Goal: Task Accomplishment & Management: Manage account settings

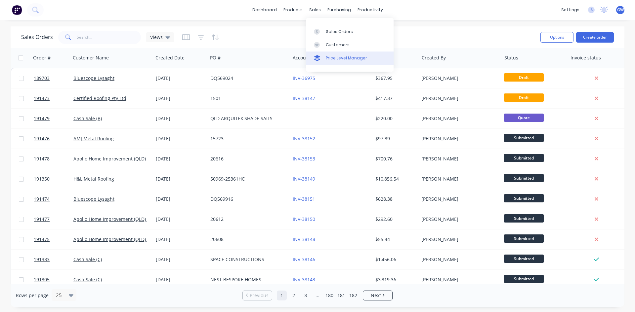
click at [353, 60] on div "Price Level Manager" at bounding box center [346, 58] width 41 height 6
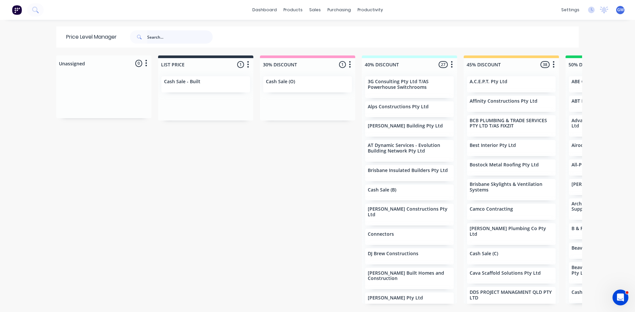
click at [187, 37] on input "text" at bounding box center [179, 36] width 65 height 13
type input "jt"
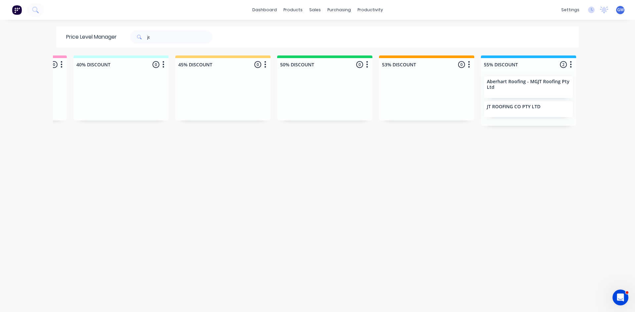
scroll to position [0, 414]
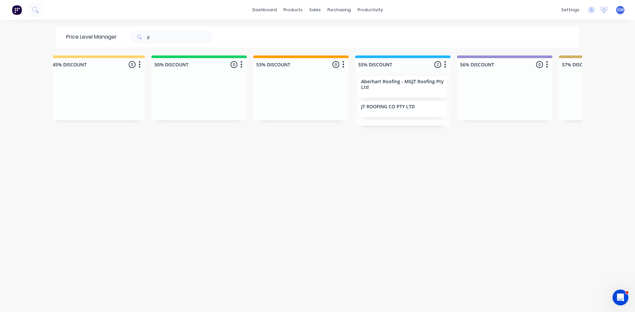
click at [181, 46] on div "Price Level Manager jt" at bounding box center [142, 36] width 173 height 21
drag, startPoint x: 59, startPoint y: 40, endPoint x: 25, endPoint y: 38, distance: 33.4
click at [25, 38] on div "dashboard products sales purchasing productivity dashboard products Product Cat…" at bounding box center [317, 156] width 635 height 312
type input "kinson"
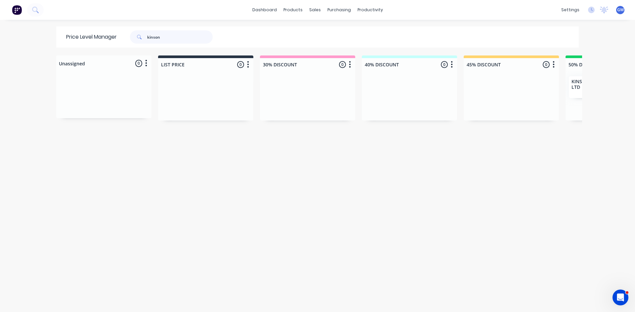
drag, startPoint x: 175, startPoint y: 38, endPoint x: 0, endPoint y: 31, distance: 175.3
click at [0, 31] on div "dashboard products sales purchasing productivity dashboard products Product Cat…" at bounding box center [317, 156] width 635 height 312
type input "l"
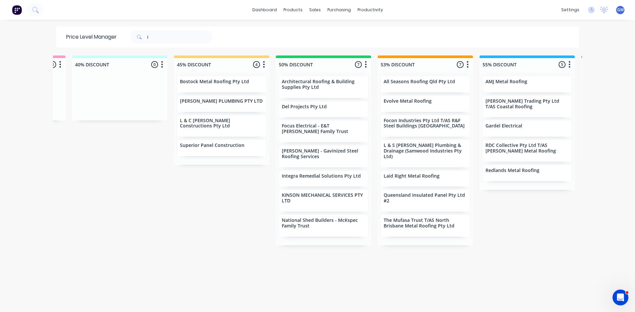
scroll to position [0, 337]
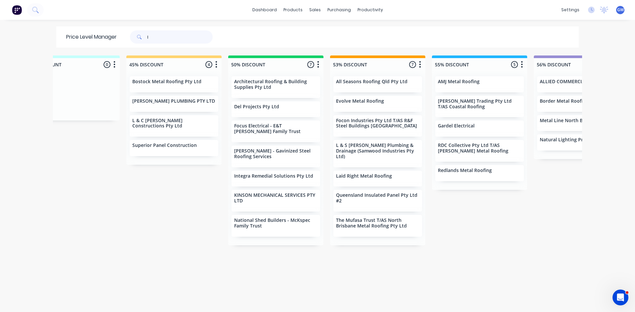
drag, startPoint x: 158, startPoint y: 41, endPoint x: 102, endPoint y: 39, distance: 55.6
click at [102, 39] on div "Price Level Manager l" at bounding box center [142, 36] width 173 height 21
type input "rhm"
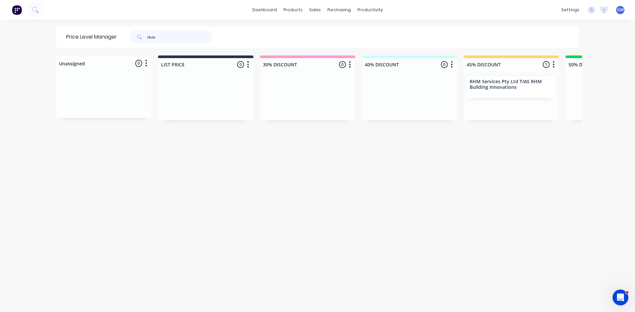
drag, startPoint x: 169, startPoint y: 34, endPoint x: 104, endPoint y: 20, distance: 66.9
click at [104, 20] on div "dashboard products sales purchasing productivity dashboard products Product Cat…" at bounding box center [317, 156] width 635 height 312
type input "rmb"
drag, startPoint x: 186, startPoint y: 32, endPoint x: 56, endPoint y: 19, distance: 131.5
click at [56, 19] on div "dashboard products sales purchasing productivity dashboard products Product Cat…" at bounding box center [317, 156] width 635 height 312
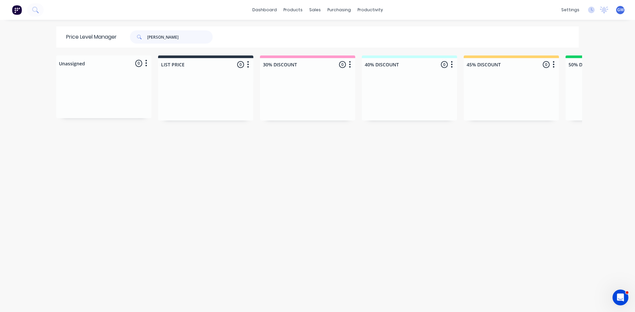
type input "timmer"
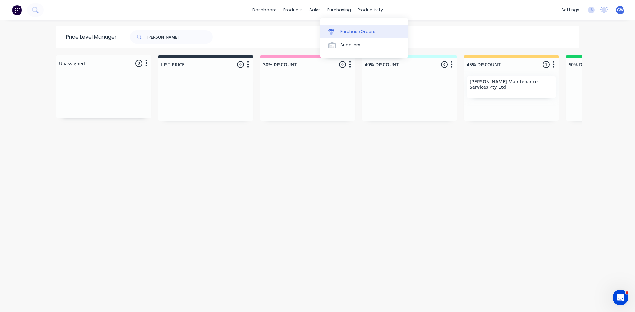
click at [346, 33] on div "Purchase Orders" at bounding box center [357, 32] width 35 height 6
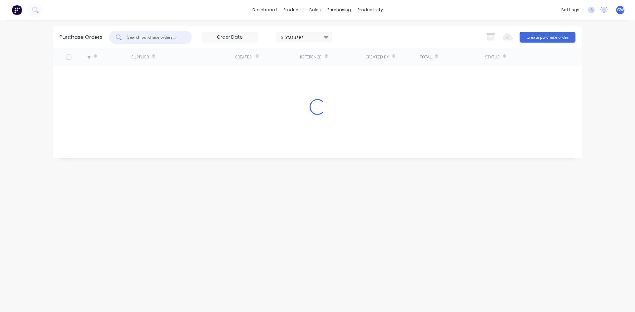
click at [139, 34] on input "text" at bounding box center [154, 37] width 55 height 7
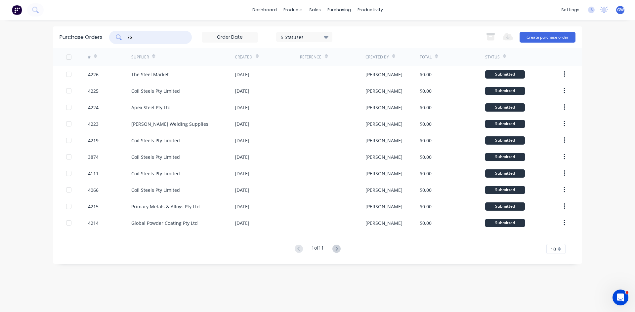
type input "7"
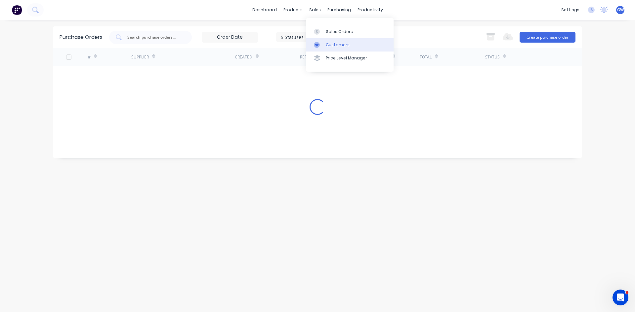
click at [328, 48] on div "Customers" at bounding box center [338, 45] width 24 height 6
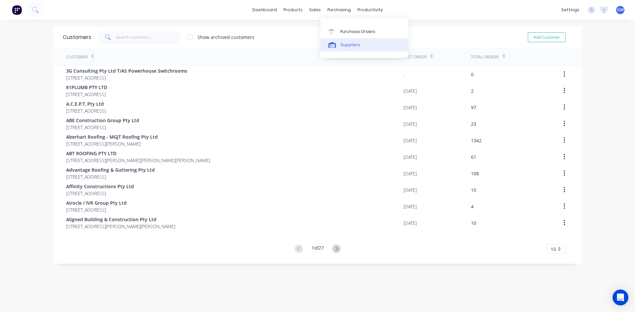
click at [347, 46] on div "Suppliers" at bounding box center [350, 45] width 20 height 6
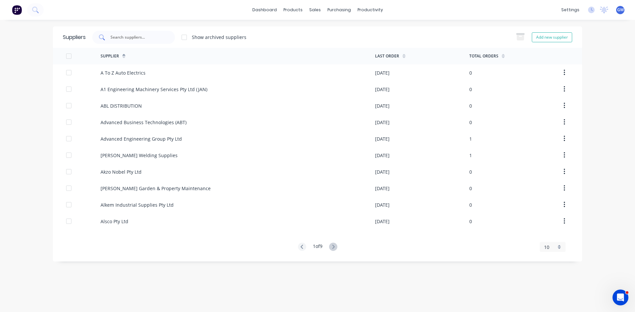
click at [144, 40] on input "text" at bounding box center [137, 37] width 55 height 7
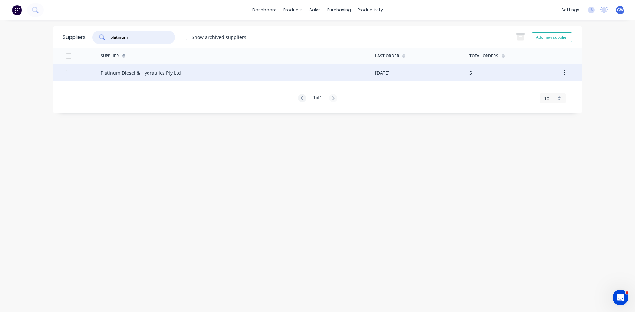
type input "platinum"
click at [202, 74] on div "Platinum Diesel & Hydraulics Pty Ltd" at bounding box center [237, 72] width 274 height 17
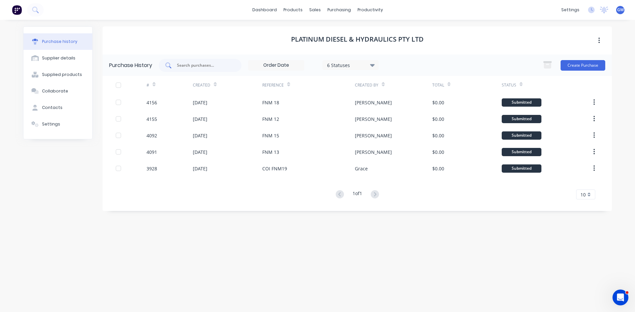
click at [206, 64] on input "text" at bounding box center [203, 65] width 55 height 7
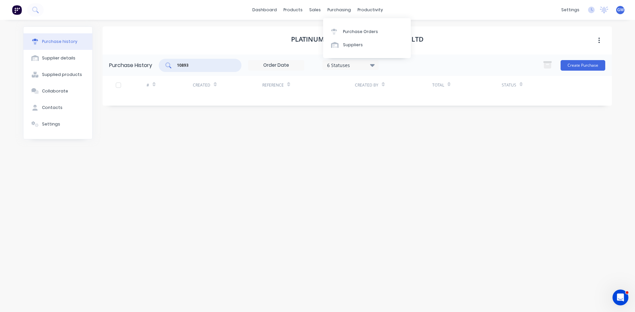
click at [356, 64] on div "6 Statuses" at bounding box center [350, 64] width 47 height 7
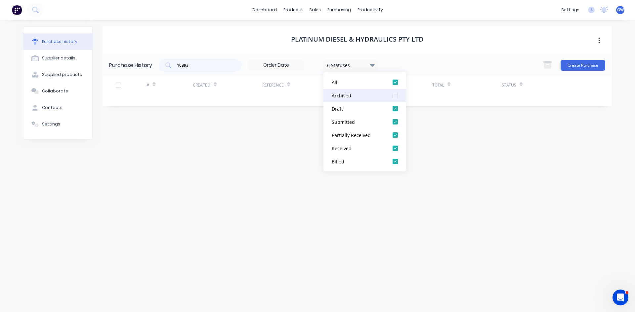
click at [396, 95] on div at bounding box center [394, 95] width 13 height 13
click at [472, 43] on div "Platinum Diesel & Hydraulics Pty Ltd" at bounding box center [356, 40] width 509 height 28
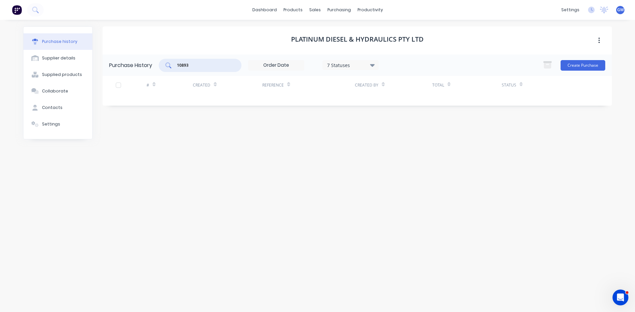
drag, startPoint x: 214, startPoint y: 67, endPoint x: 141, endPoint y: 70, distance: 72.5
click at [141, 70] on div "Purchase History 10893 7 Statuses 7 Statuses Create Purchase" at bounding box center [356, 65] width 509 height 21
type input "7686"
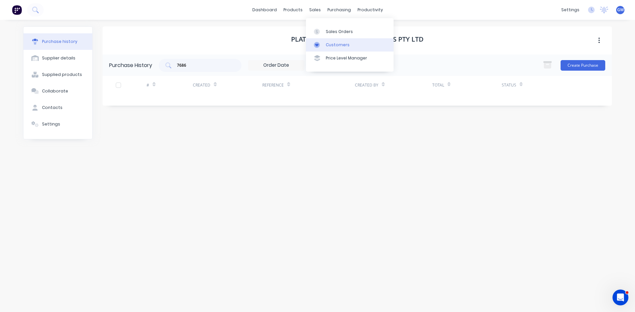
click at [327, 48] on link "Customers" at bounding box center [350, 44] width 88 height 13
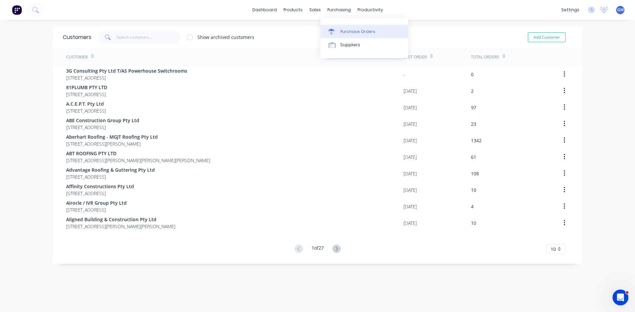
click at [346, 35] on link "Purchase Orders" at bounding box center [364, 31] width 88 height 13
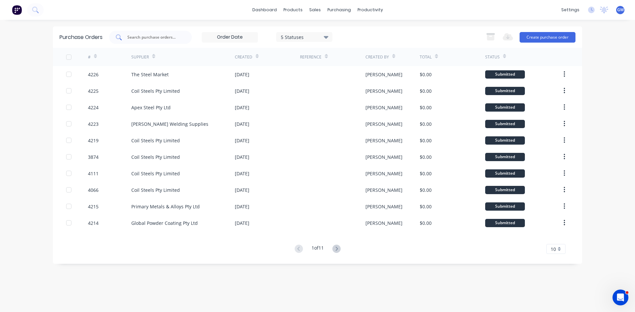
click at [159, 41] on div at bounding box center [150, 37] width 83 height 13
click at [345, 40] on link "Suppliers" at bounding box center [367, 44] width 88 height 13
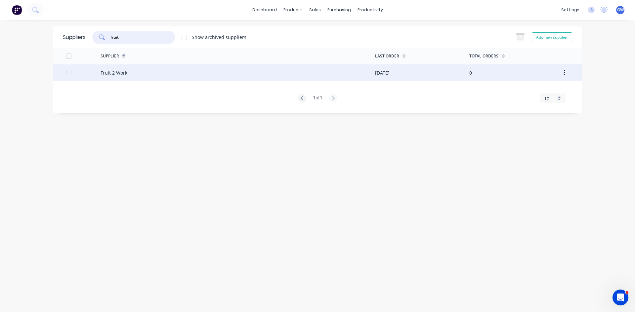
type input "fruit"
click at [362, 73] on div "Fruit 2 Work" at bounding box center [237, 72] width 274 height 17
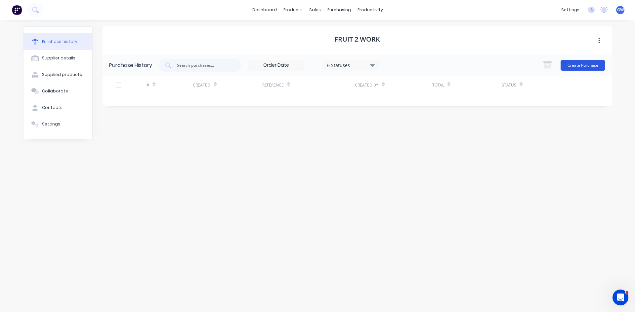
click at [593, 69] on button "Create Purchase" at bounding box center [582, 65] width 45 height 11
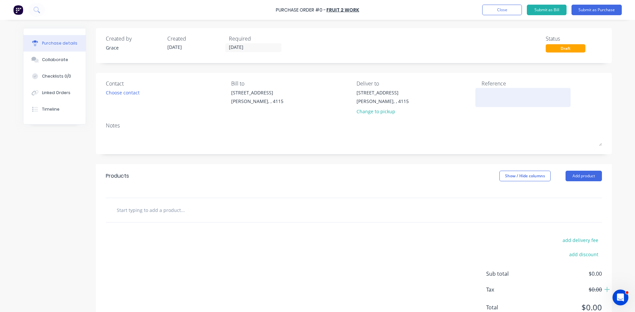
click at [524, 95] on textarea at bounding box center [522, 96] width 83 height 15
type textarea "x"
type textarea "1"
type textarea "x"
type textarea "16"
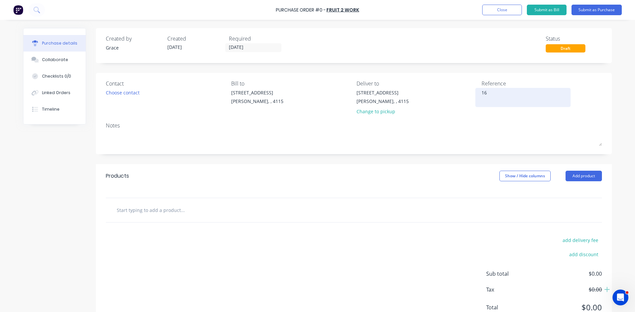
type textarea "x"
type textarea "166"
type textarea "x"
type textarea "1665"
type textarea "x"
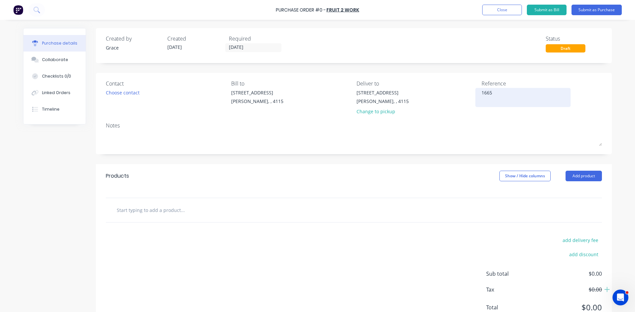
type textarea "16650"
type textarea "x"
type textarea "166502"
type textarea "x"
type textarea "166502"
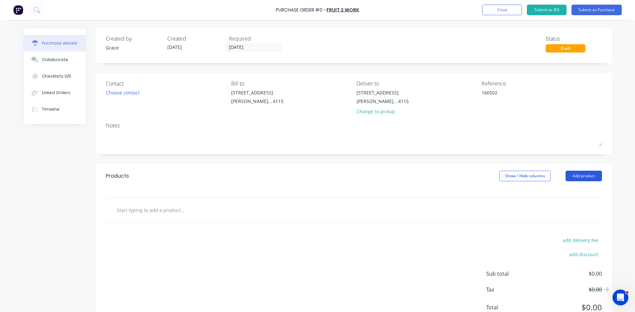
click at [582, 175] on button "Add product" at bounding box center [583, 176] width 36 height 11
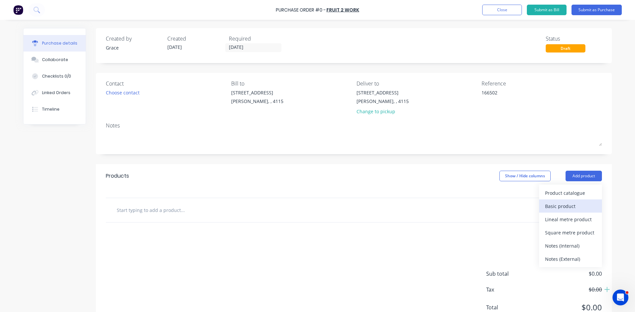
click at [576, 204] on div "Basic product" at bounding box center [570, 207] width 51 height 10
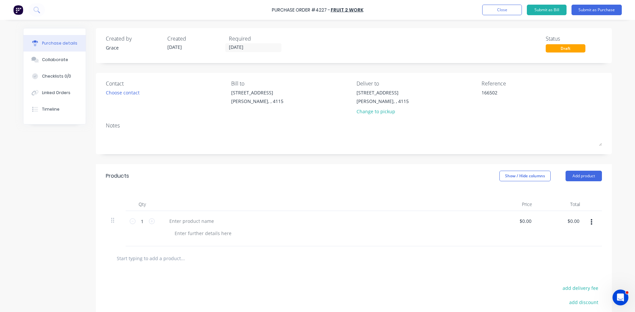
type textarea "x"
click at [184, 221] on div at bounding box center [191, 222] width 55 height 10
type textarea "x"
type input "0.0000"
type textarea "x"
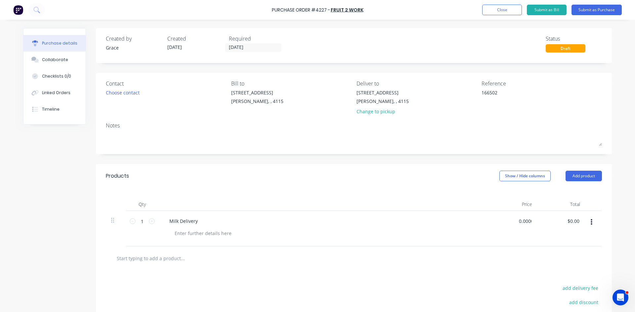
type input "$0.00"
type input "0"
type input "66.57"
type textarea "x"
type input "$66.57"
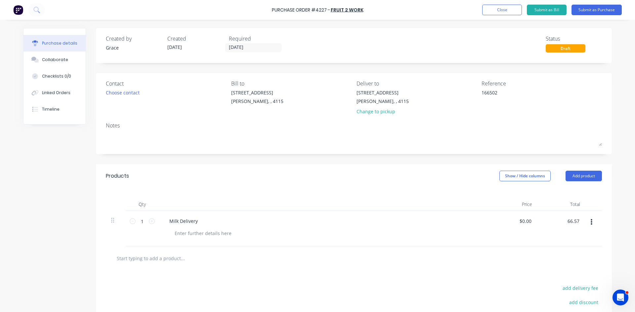
type input "$66.57"
click at [439, 195] on div "Qty Price Total 1 1 Milk Delivery $66.57 $66.57 $66.57 $66.57" at bounding box center [354, 217] width 516 height 59
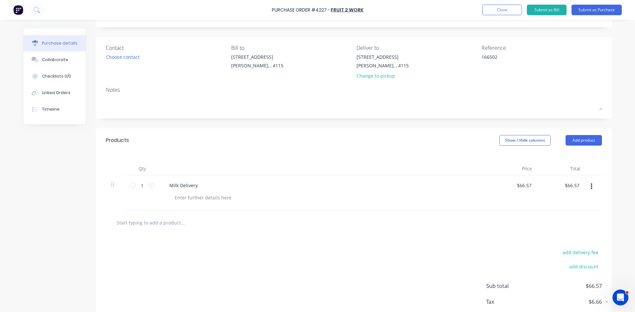
scroll to position [74, 0]
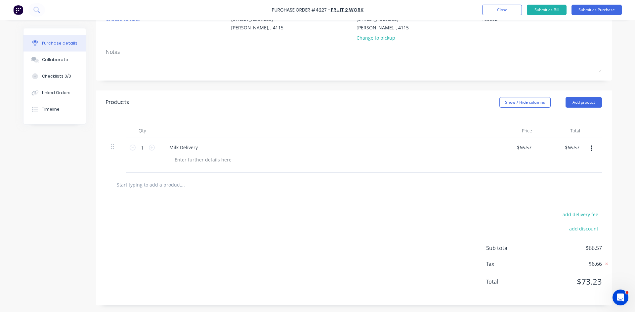
click at [590, 142] on div at bounding box center [593, 155] width 17 height 35
click at [590, 151] on button "button" at bounding box center [591, 149] width 16 height 12
click at [579, 193] on button "Exclude from tax" at bounding box center [571, 192] width 56 height 13
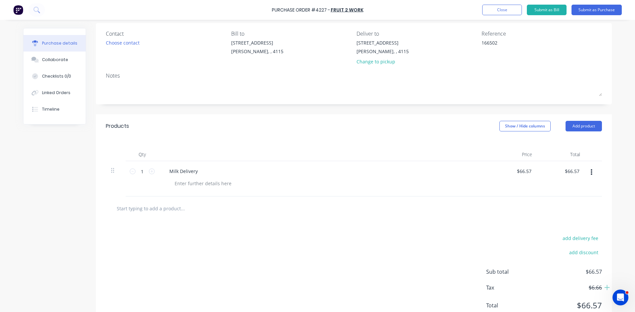
scroll to position [0, 0]
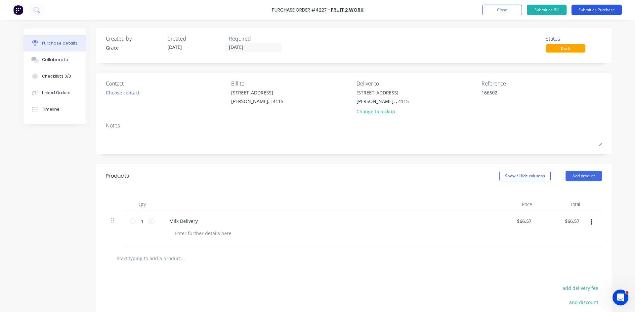
click at [599, 8] on button "Submit as Purchase" at bounding box center [596, 10] width 50 height 11
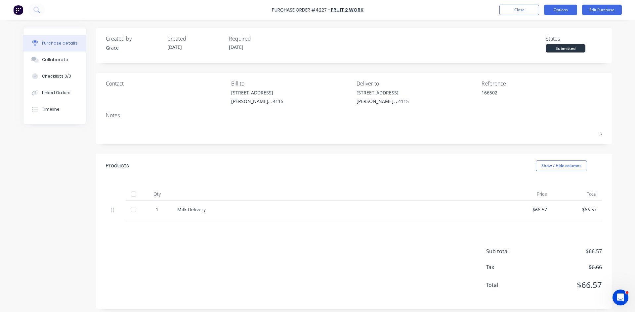
click at [544, 7] on button "Options" at bounding box center [560, 10] width 33 height 11
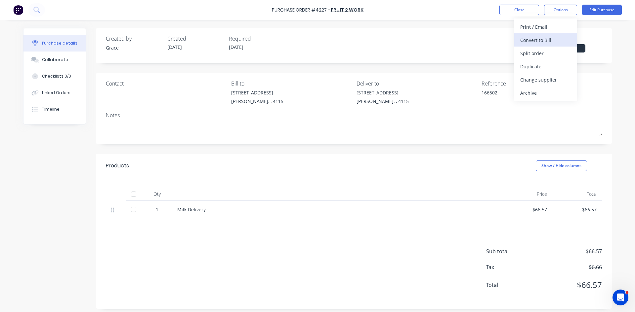
click at [552, 40] on div "Convert to Bill" at bounding box center [545, 40] width 51 height 10
type textarea "x"
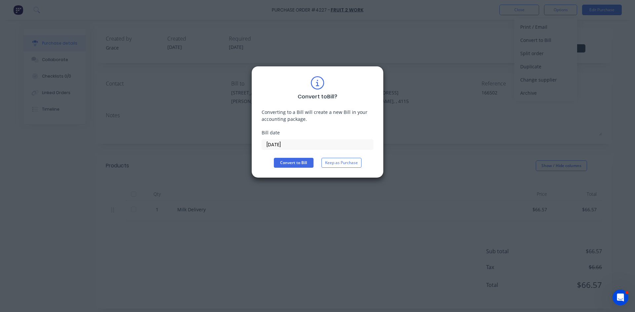
click at [291, 140] on input "[DATE]" at bounding box center [317, 145] width 111 height 10
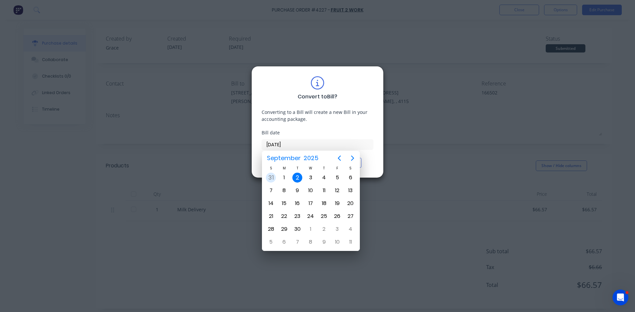
click at [266, 178] on div "31" at bounding box center [271, 178] width 10 height 10
type input "31/08/25"
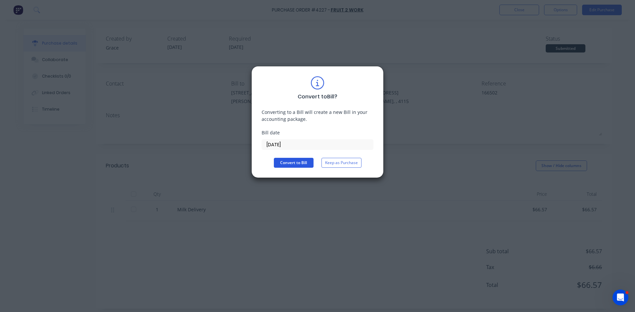
click at [280, 161] on button "Convert to Bill" at bounding box center [294, 163] width 40 height 10
type textarea "x"
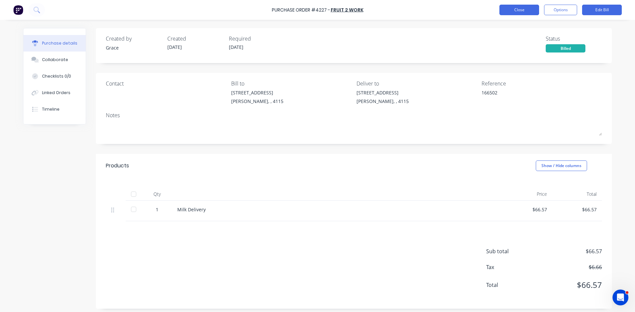
click at [526, 12] on button "Close" at bounding box center [519, 10] width 40 height 11
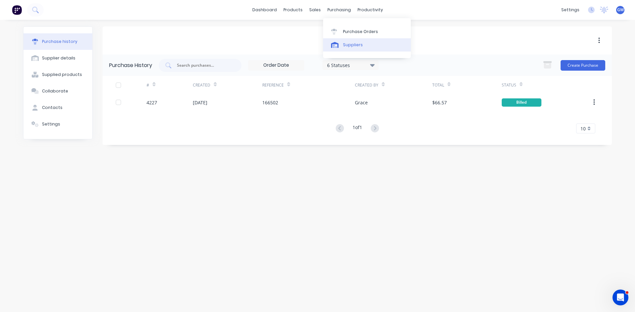
click at [335, 50] on link "Suppliers" at bounding box center [367, 44] width 88 height 13
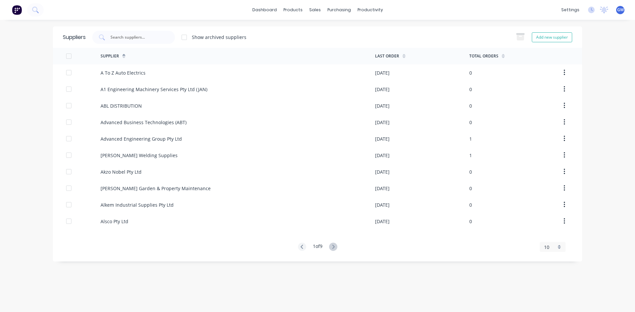
click at [146, 35] on input "text" at bounding box center [137, 37] width 55 height 7
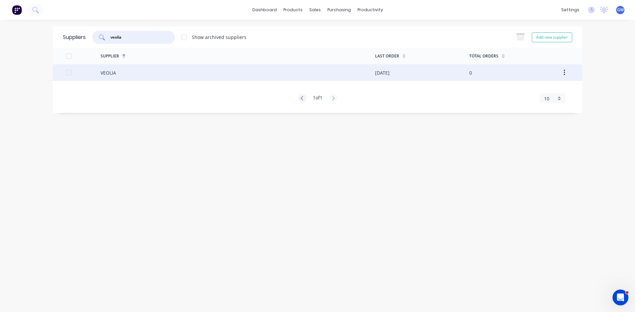
type input "veolia"
click at [307, 70] on div "VEOLIA" at bounding box center [237, 72] width 274 height 17
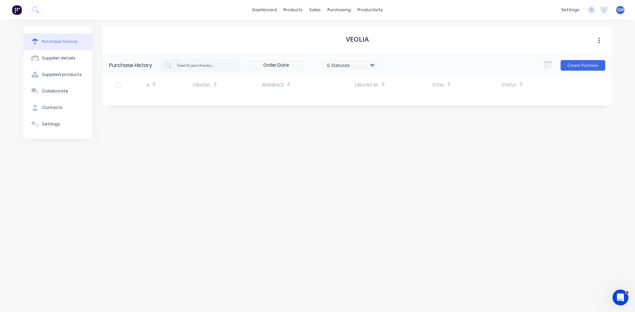
click at [581, 72] on div "Create Purchase" at bounding box center [572, 65] width 66 height 13
click at [583, 63] on button "Create Purchase" at bounding box center [582, 65] width 45 height 11
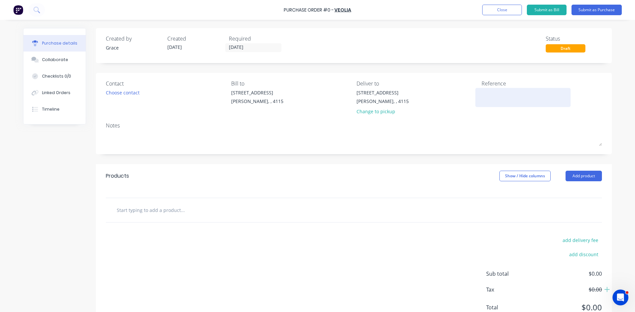
click at [513, 91] on textarea at bounding box center [522, 96] width 83 height 15
type textarea "x"
type textarea "8"
type textarea "x"
type textarea "81"
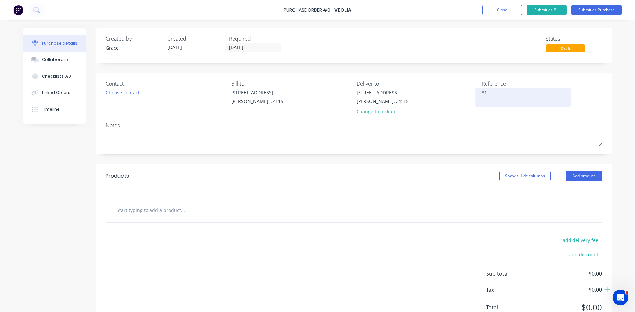
type textarea "x"
type textarea "810"
type textarea "x"
type textarea "8100"
type textarea "x"
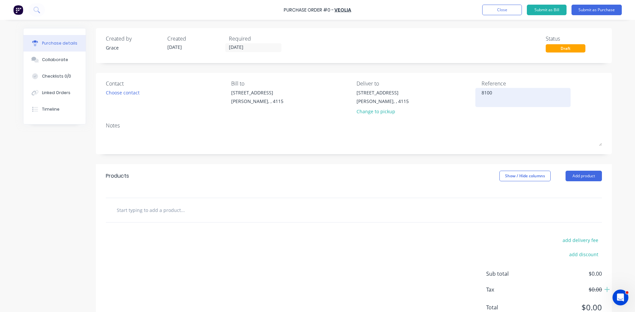
type textarea "81005"
type textarea "x"
type textarea "810055"
type textarea "x"
type textarea "8100551"
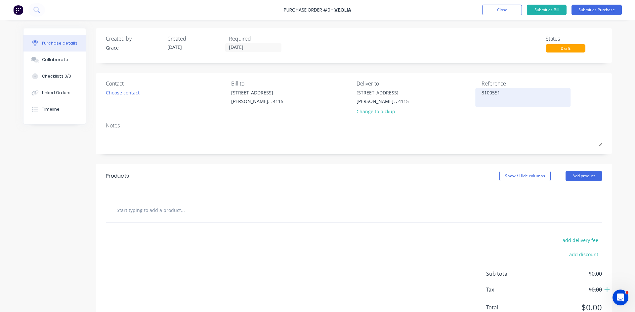
type textarea "x"
type textarea "81005513"
type textarea "x"
type textarea "810055138"
type textarea "x"
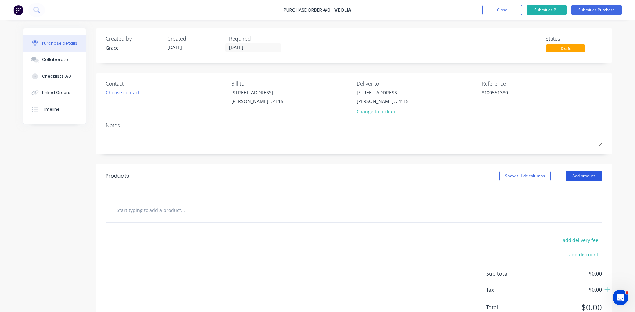
type textarea "8100551380"
type textarea "x"
type textarea "8100551380"
click at [577, 178] on button "Add product" at bounding box center [583, 176] width 36 height 11
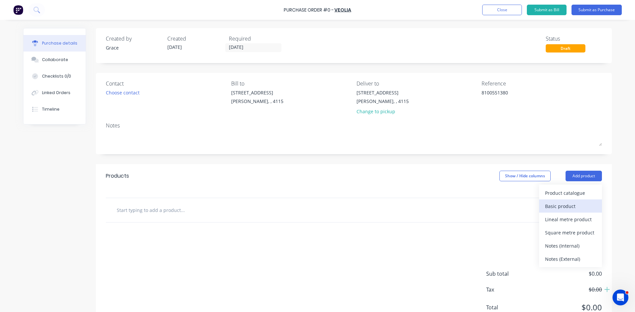
click at [572, 202] on div "Basic product" at bounding box center [570, 207] width 51 height 10
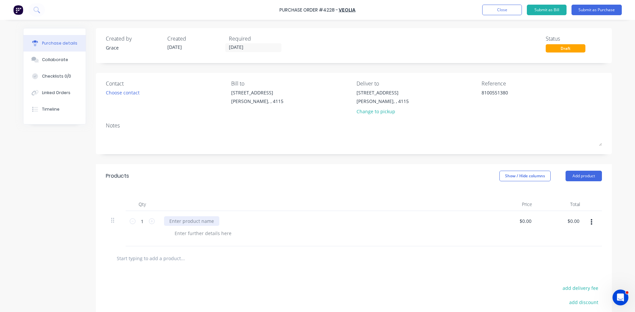
type textarea "x"
click at [185, 220] on div at bounding box center [191, 222] width 55 height 10
type textarea "x"
type input "0.0000"
type textarea "x"
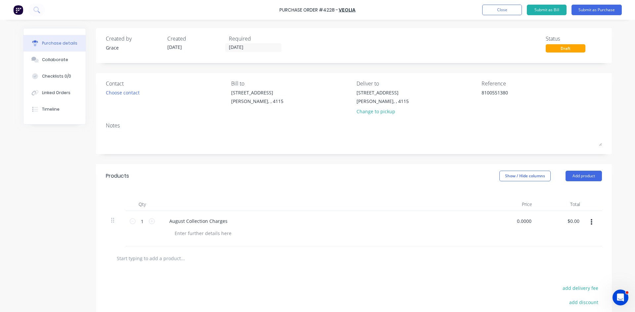
type input "$0.00"
type input "0"
type input "959.48"
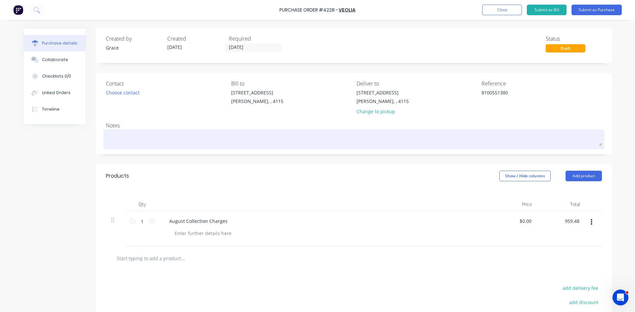
type textarea "x"
type input "$959.48"
click at [377, 140] on textarea at bounding box center [354, 138] width 496 height 15
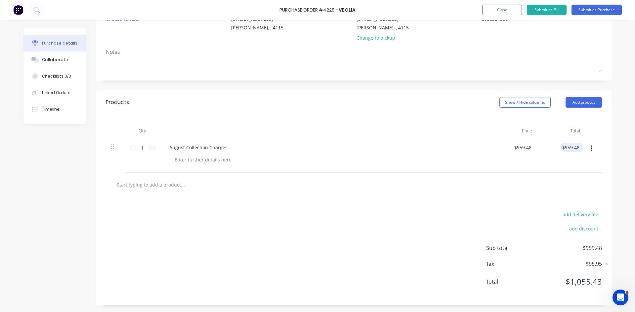
type textarea "x"
click at [576, 148] on input "959.48" at bounding box center [570, 148] width 20 height 10
type input "959.51"
type textarea "x"
type input "$959.51"
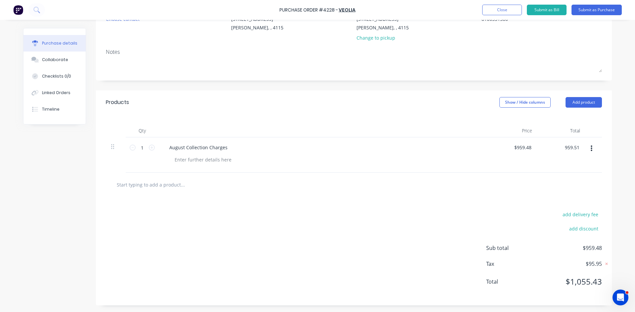
type input "$959.51"
click at [529, 200] on div "add delivery fee add discount Sub total $959.51 Tax $95.95 Total $1,055.46" at bounding box center [354, 251] width 516 height 109
type textarea "x"
click at [574, 145] on input "959.51" at bounding box center [570, 148] width 20 height 10
type input "959.52"
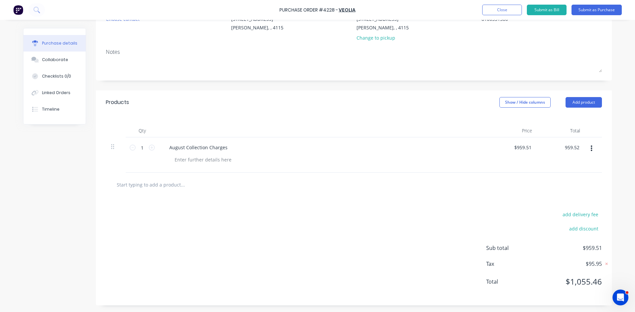
type textarea "x"
type input "$959.52"
click at [515, 246] on span "Sub total" at bounding box center [511, 248] width 50 height 8
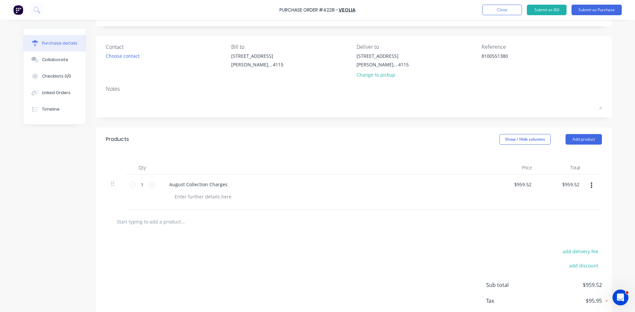
scroll to position [0, 0]
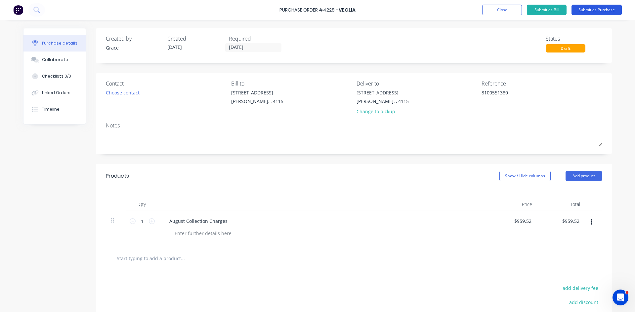
click at [604, 10] on button "Submit as Purchase" at bounding box center [596, 10] width 50 height 11
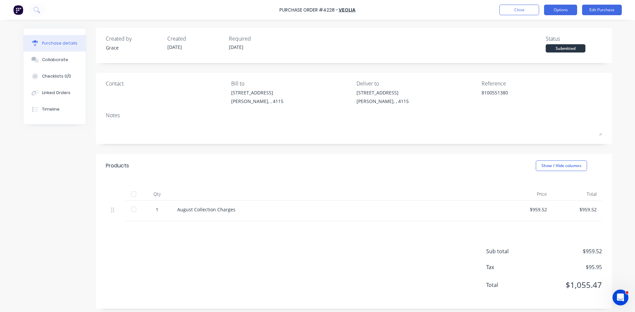
click at [563, 11] on button "Options" at bounding box center [560, 10] width 33 height 11
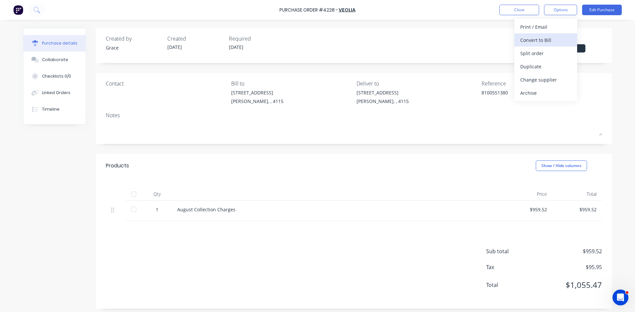
click at [546, 37] on div "Convert to Bill" at bounding box center [545, 40] width 51 height 10
type textarea "x"
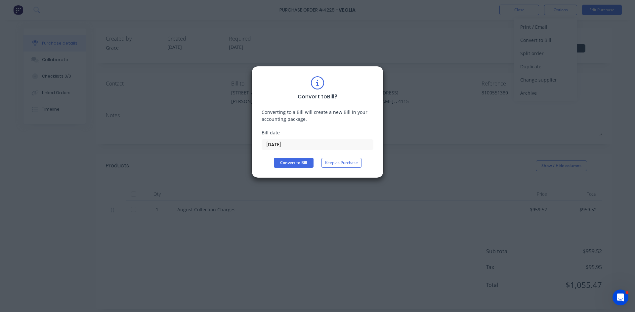
click at [301, 149] on input "[DATE]" at bounding box center [317, 145] width 111 height 10
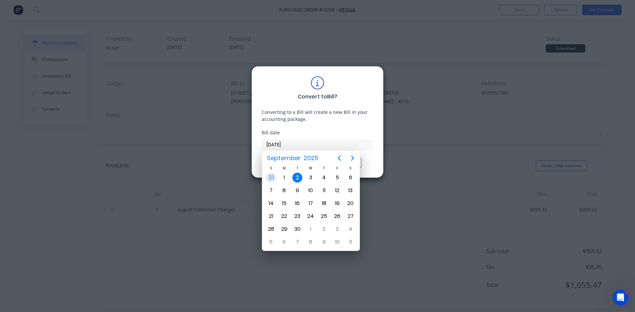
click at [270, 176] on div "31" at bounding box center [271, 178] width 10 height 10
type input "31/08/25"
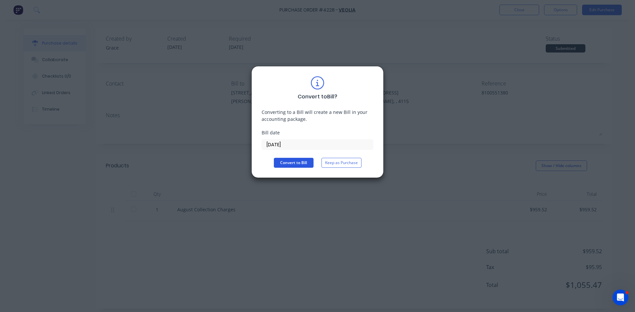
click at [283, 159] on button "Convert to Bill" at bounding box center [294, 163] width 40 height 10
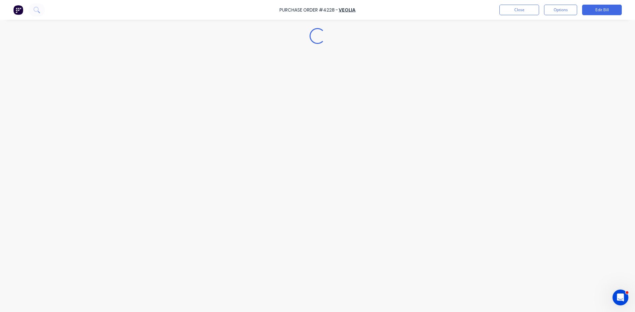
type textarea "x"
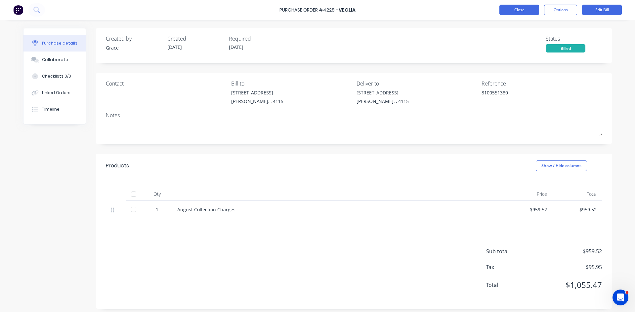
click at [518, 8] on button "Close" at bounding box center [519, 10] width 40 height 11
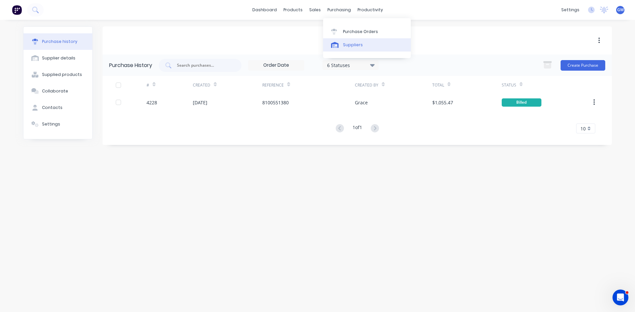
click at [334, 39] on link "Suppliers" at bounding box center [367, 44] width 88 height 13
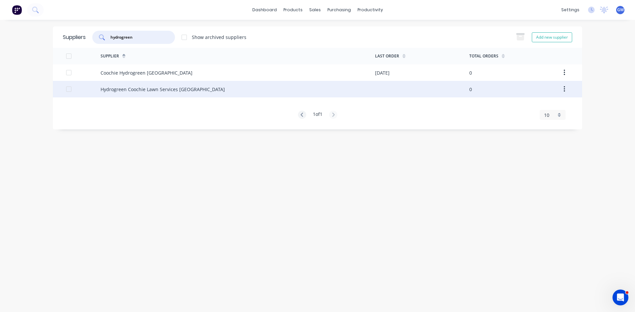
type input "hydrogreen"
click at [231, 94] on div "Hydrogreen Coochie Lawn Services [GEOGRAPHIC_DATA]" at bounding box center [237, 89] width 274 height 17
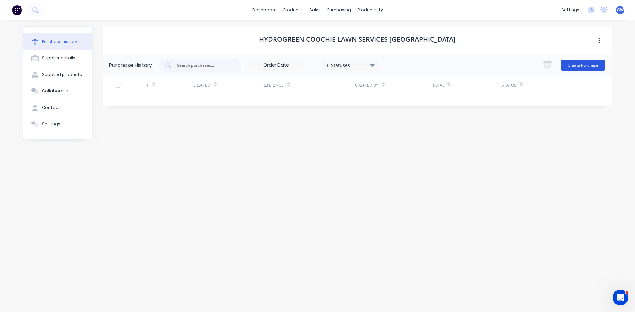
click at [599, 63] on button "Create Purchase" at bounding box center [582, 65] width 45 height 11
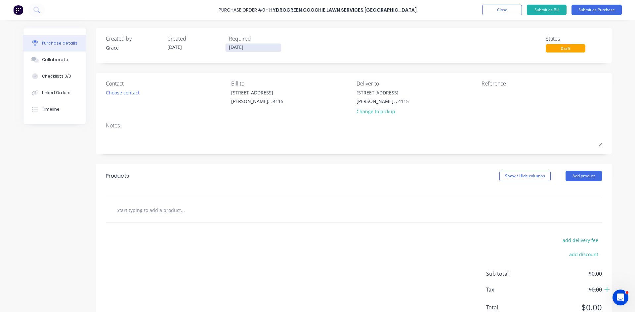
click at [262, 45] on input "[DATE]" at bounding box center [253, 48] width 56 height 8
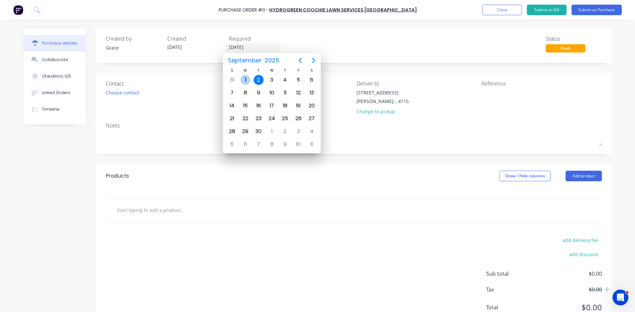
click at [239, 81] on div "[DATE]" at bounding box center [244, 80] width 13 height 13
type input "[DATE]"
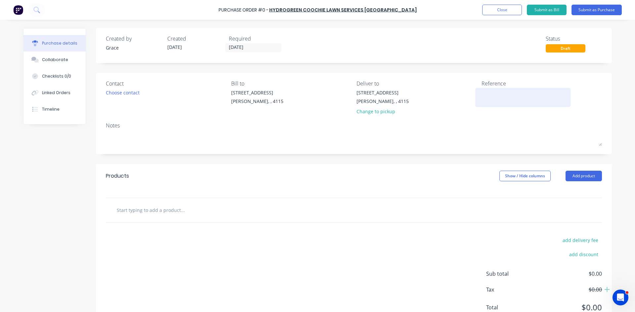
click at [502, 91] on textarea at bounding box center [522, 96] width 83 height 15
type textarea "x"
type textarea "1"
type textarea "x"
type textarea "16"
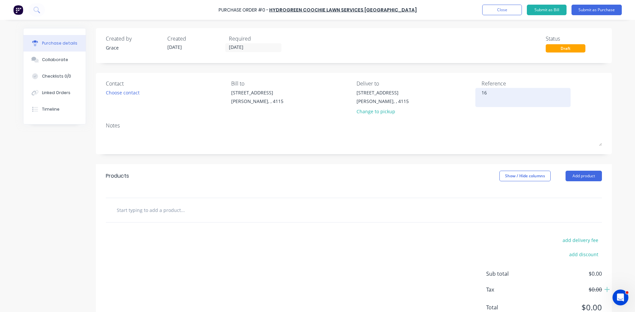
type textarea "x"
type textarea "164"
type textarea "x"
type textarea "1649"
type textarea "x"
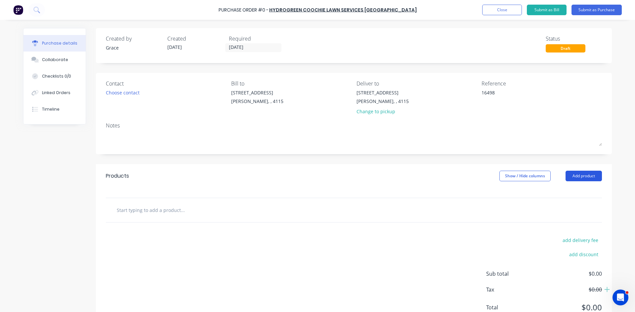
type textarea "16498"
type textarea "x"
type textarea "16498"
click at [577, 178] on button "Add product" at bounding box center [583, 176] width 36 height 11
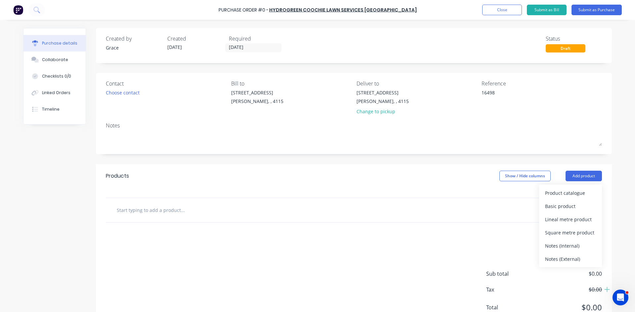
click at [568, 208] on div "Basic product" at bounding box center [570, 207] width 51 height 10
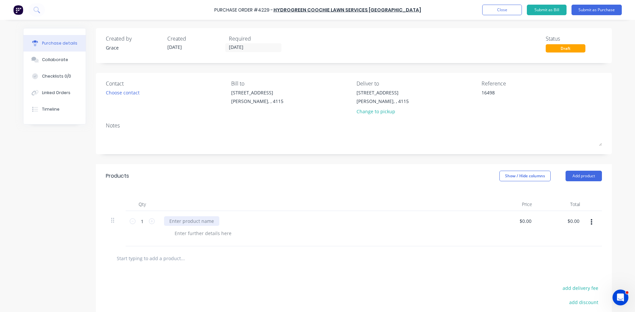
type textarea "x"
click at [192, 224] on div at bounding box center [191, 222] width 55 height 10
click at [321, 219] on div "Premium Lawn Care Program - ensuring year round healthy lawn treatement" at bounding box center [254, 222] width 181 height 10
click at [337, 195] on div "Qty Price Total 1 1 Premium Lawn Care Program - ensuring year round healthy law…" at bounding box center [354, 217] width 516 height 59
type textarea "x"
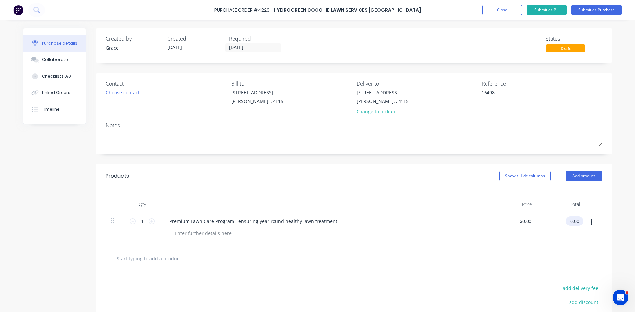
click at [567, 222] on input "0.00" at bounding box center [572, 222] width 15 height 10
type input "0"
type input "160.91"
type textarea "x"
type input "$160.91"
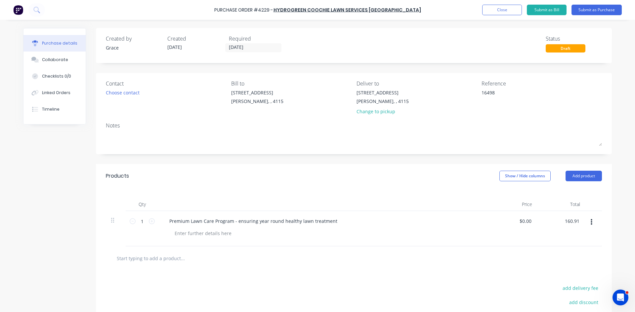
type input "$160.91"
click at [481, 162] on div "Created by Grace Created 02/09/25 Required 01/09/25 Status Draft Contact Choose…" at bounding box center [354, 203] width 516 height 351
click at [607, 9] on button "Submit as Purchase" at bounding box center [596, 10] width 50 height 11
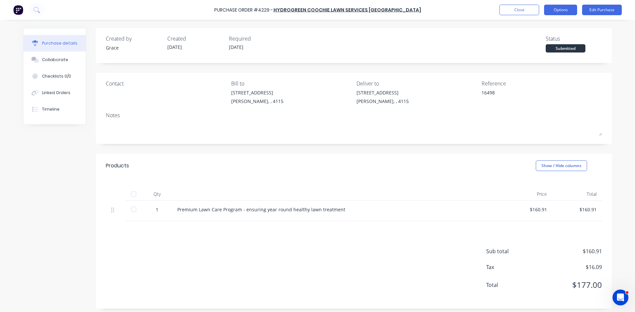
click at [561, 12] on button "Options" at bounding box center [560, 10] width 33 height 11
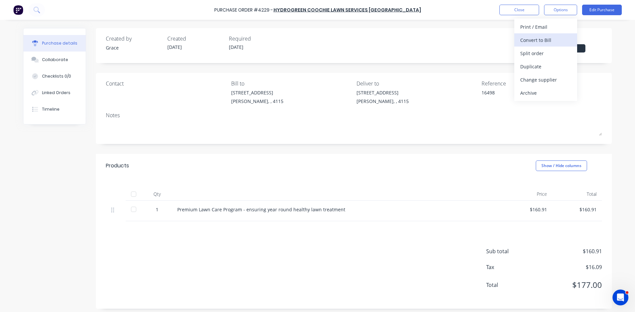
click at [563, 37] on div "Convert to Bill" at bounding box center [545, 40] width 51 height 10
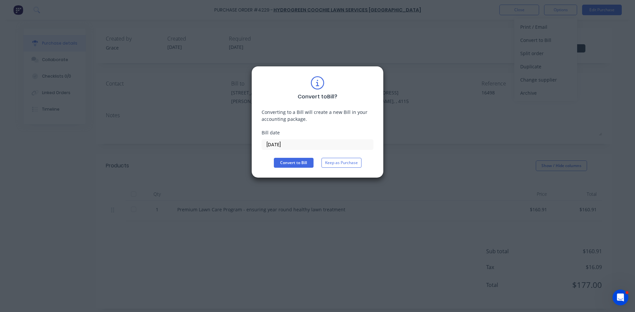
type textarea "x"
click at [271, 144] on input "[DATE]" at bounding box center [317, 145] width 111 height 10
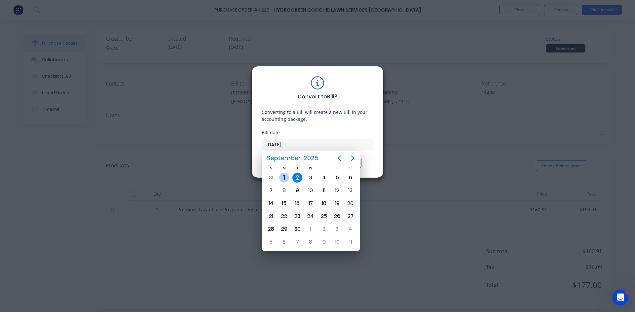
click at [284, 177] on div "1" at bounding box center [284, 178] width 10 height 10
type input "[DATE]"
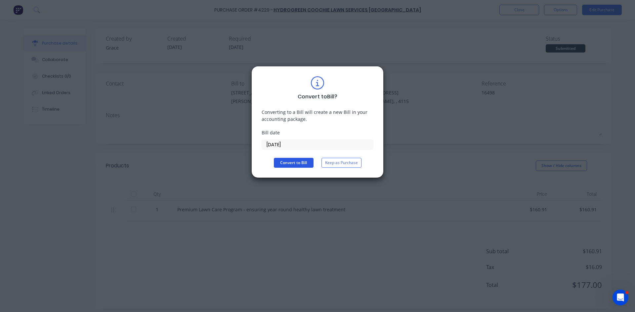
click at [295, 160] on button "Convert to Bill" at bounding box center [294, 163] width 40 height 10
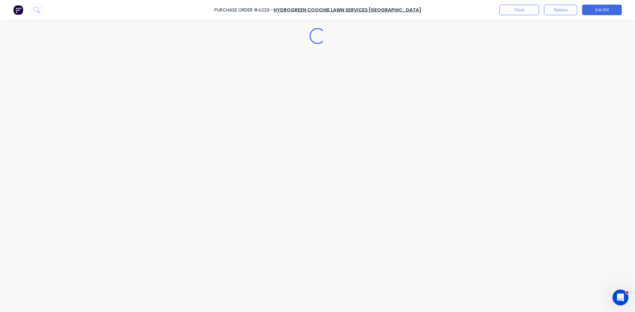
type textarea "x"
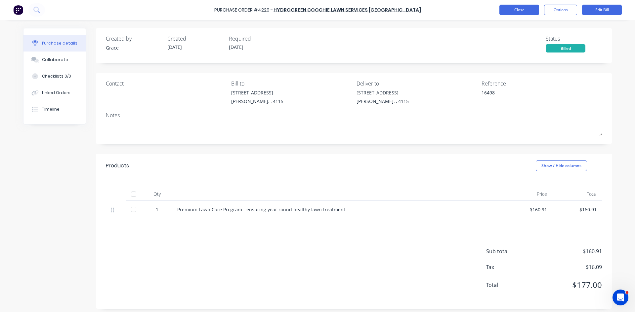
click at [520, 5] on button "Close" at bounding box center [519, 10] width 40 height 11
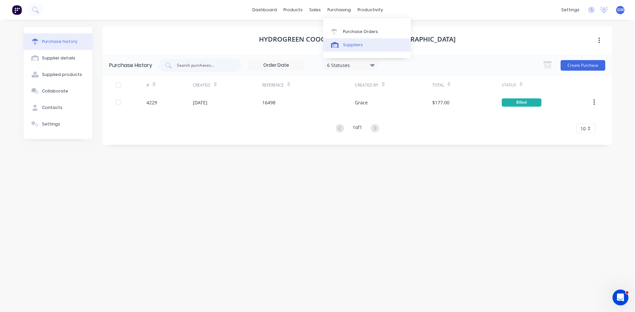
click at [350, 44] on div "Suppliers" at bounding box center [353, 45] width 20 height 6
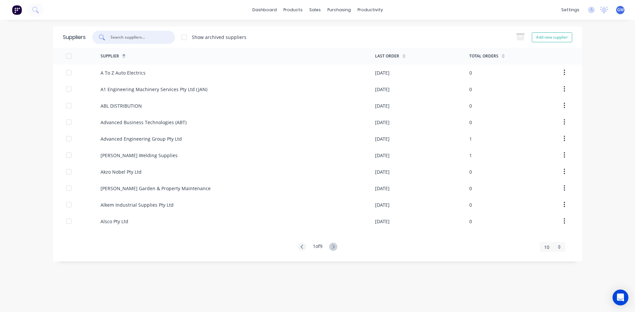
click at [132, 34] on input "text" at bounding box center [137, 37] width 55 height 7
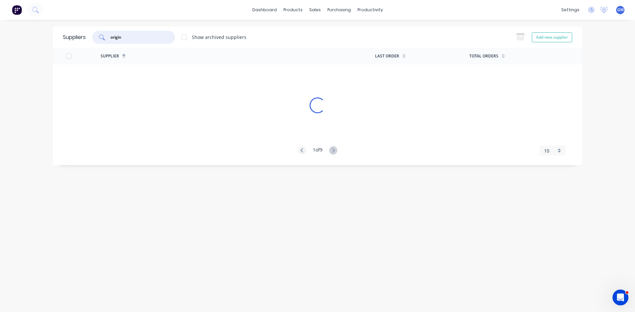
type input "origin"
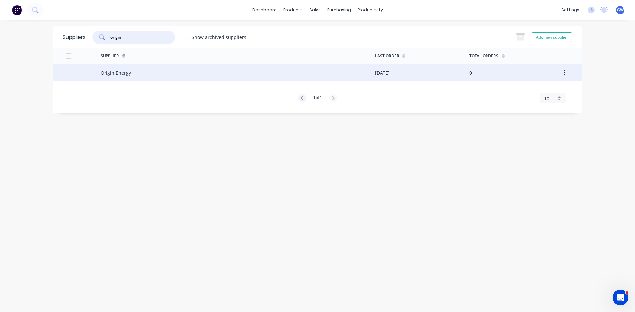
click at [444, 67] on div "[DATE]" at bounding box center [422, 72] width 94 height 17
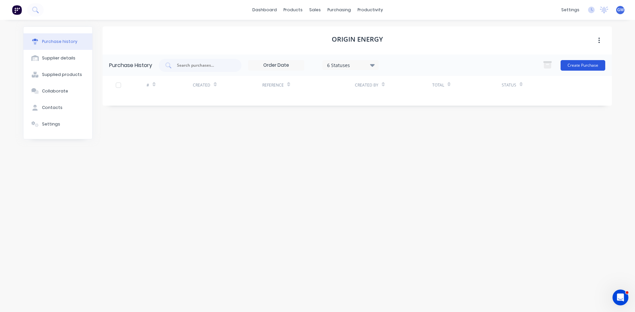
click at [583, 60] on button "Create Purchase" at bounding box center [582, 65] width 45 height 11
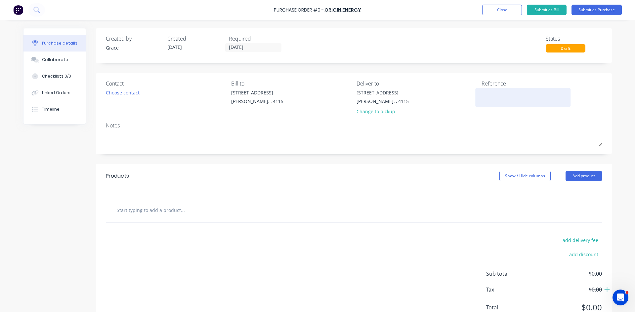
click at [506, 97] on textarea at bounding box center [522, 96] width 83 height 15
type textarea "x"
type textarea "7"
type textarea "x"
type textarea "70"
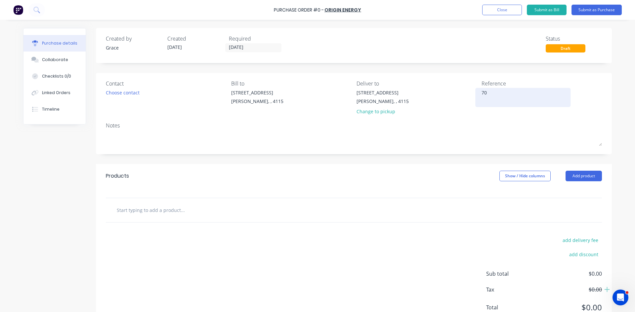
type textarea "x"
type textarea "702"
type textarea "x"
type textarea "7021"
type textarea "x"
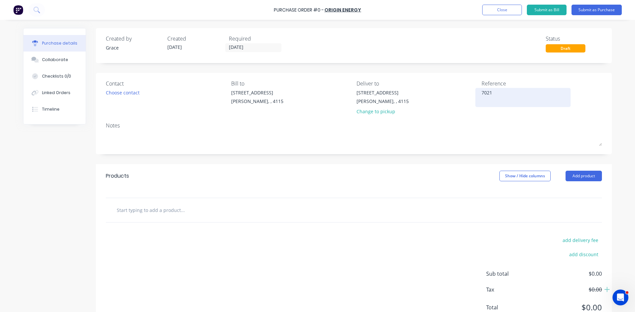
type textarea "70216"
type textarea "x"
type textarea "702169"
type textarea "x"
type textarea "7021694"
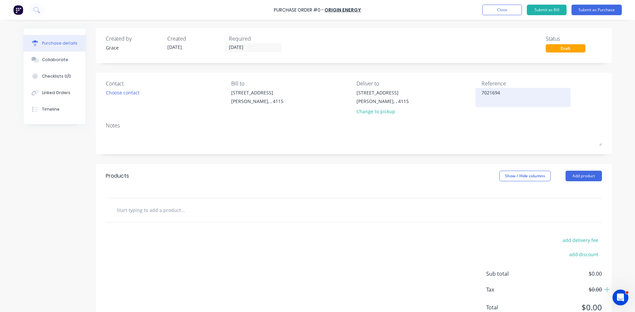
type textarea "x"
type textarea "70216948"
type textarea "x"
type textarea "702169488"
type textarea "x"
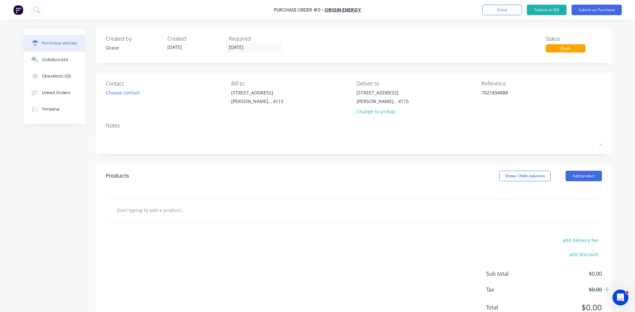
type textarea "7021694888"
type textarea "x"
type textarea "7021694888"
click at [573, 176] on button "Add product" at bounding box center [583, 176] width 36 height 11
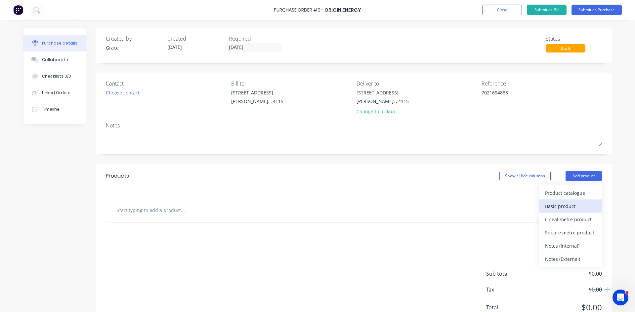
click at [568, 206] on div "Basic product" at bounding box center [570, 207] width 51 height 10
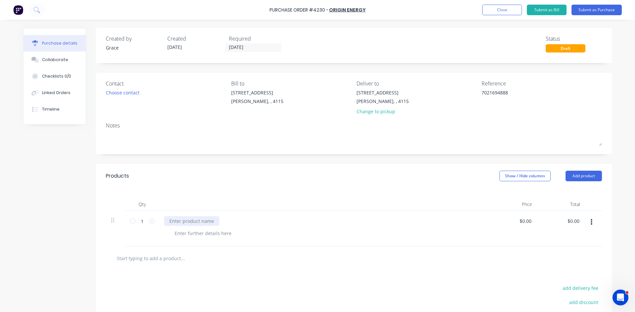
type textarea "x"
click at [201, 225] on div at bounding box center [191, 222] width 55 height 10
type textarea "x"
type input "0.0000"
type textarea "x"
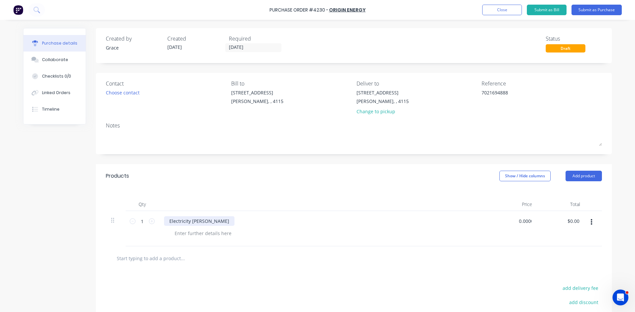
type input "$0.00"
type input "0"
type input "8748.23"
type textarea "x"
type input "$8,748.23"
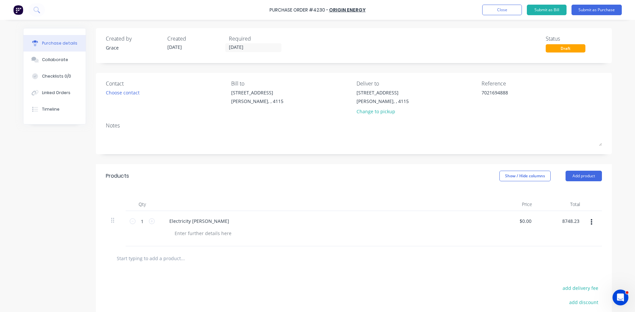
type input "$8,748.23"
click at [434, 163] on div "Created by Grace Created 02/09/25 Required 02/09/25 Status Draft Contact Choose…" at bounding box center [354, 203] width 516 height 351
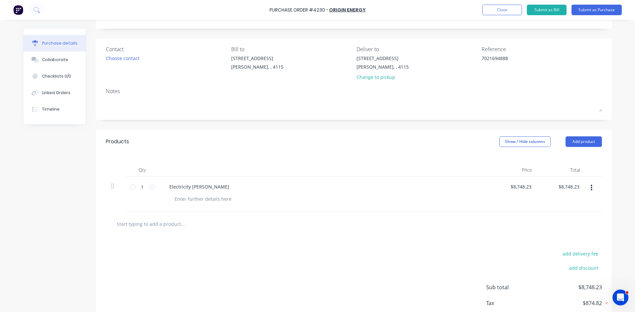
scroll to position [74, 0]
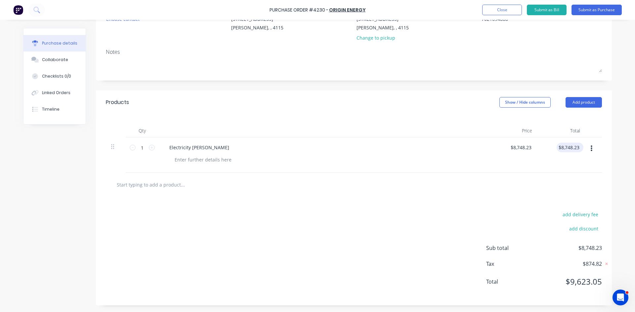
click at [578, 146] on div "$8,748.23 $8,748.23" at bounding box center [569, 148] width 27 height 10
type textarea "x"
click at [577, 147] on input "8748.23" at bounding box center [568, 148] width 24 height 10
type input "8748.24"
type textarea "x"
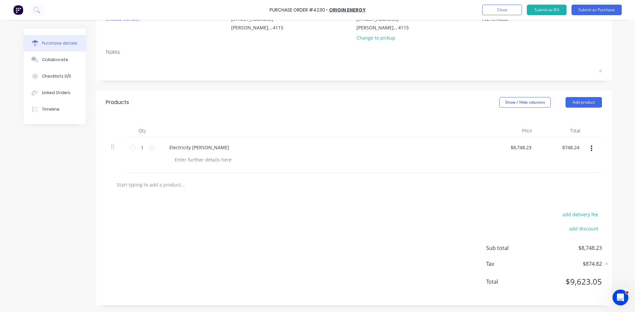
type input "$8,748.24"
click at [474, 183] on div at bounding box center [353, 184] width 485 height 13
click at [602, 9] on button "Submit as Purchase" at bounding box center [596, 10] width 50 height 11
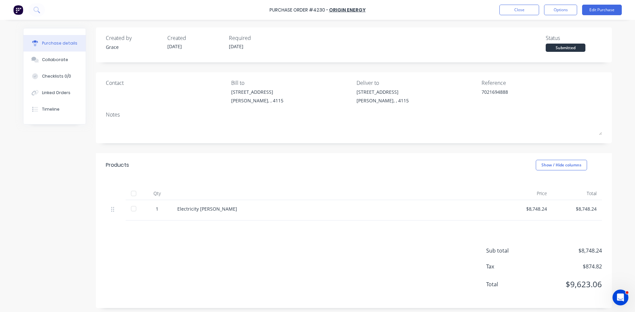
scroll to position [0, 0]
click at [568, 13] on button "Options" at bounding box center [560, 10] width 33 height 11
click at [555, 44] on div "Convert to Bill" at bounding box center [545, 40] width 51 height 10
type textarea "x"
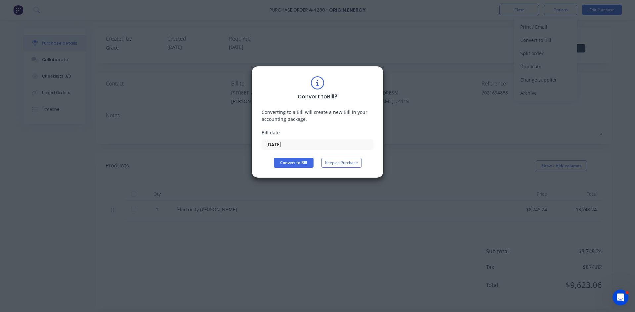
click at [286, 134] on div "Bill date" at bounding box center [317, 132] width 112 height 7
click at [280, 141] on input "[DATE]" at bounding box center [317, 145] width 111 height 10
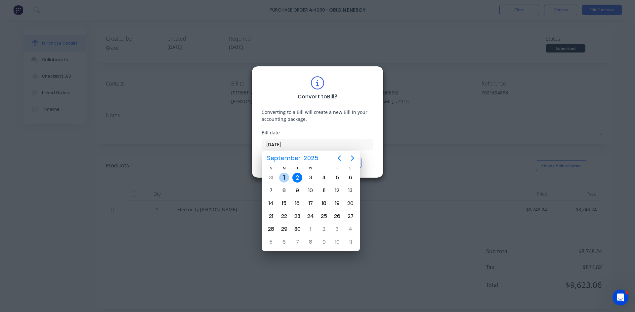
click at [283, 179] on div "1" at bounding box center [284, 178] width 10 height 10
type input "01/09/25"
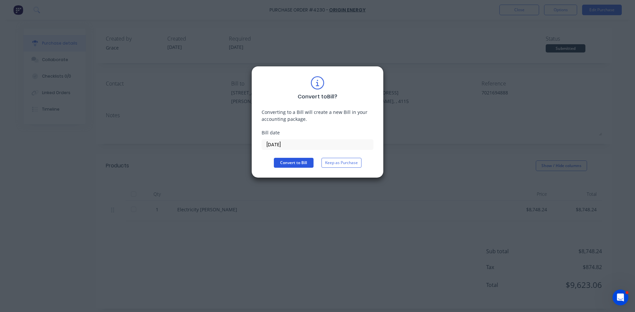
click at [279, 159] on button "Convert to Bill" at bounding box center [294, 163] width 40 height 10
type textarea "x"
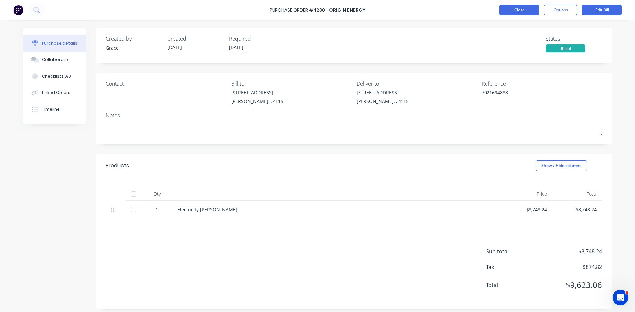
click at [533, 10] on button "Close" at bounding box center [519, 10] width 40 height 11
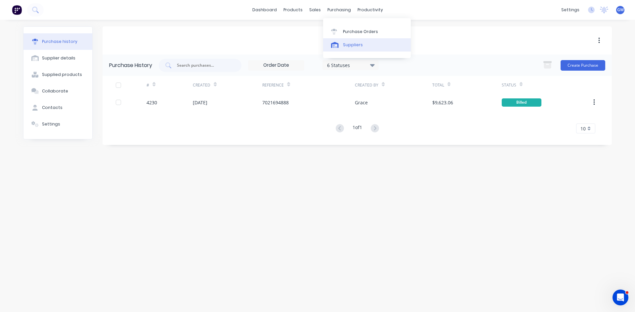
click at [353, 43] on div "Suppliers" at bounding box center [353, 45] width 20 height 6
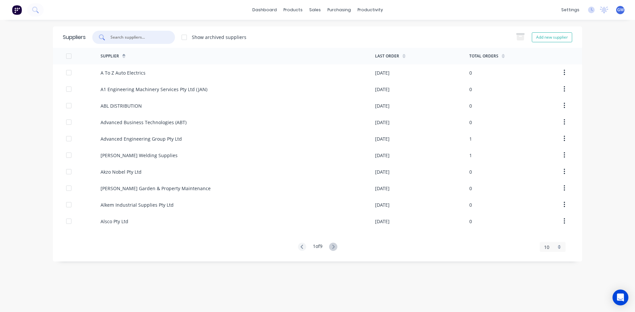
click at [139, 38] on input "text" at bounding box center [137, 37] width 55 height 7
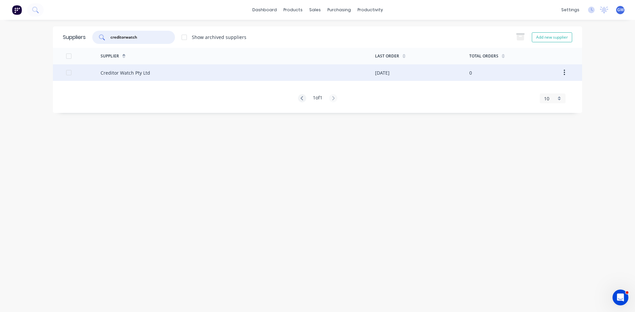
type input "creditorwatch"
click at [327, 71] on div "Creditor Watch Pty Ltd" at bounding box center [237, 72] width 274 height 17
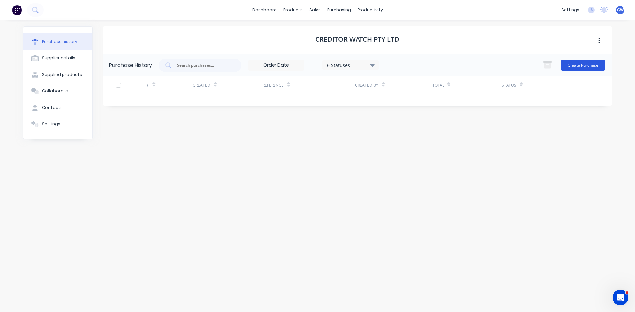
click at [593, 65] on button "Create Purchase" at bounding box center [582, 65] width 45 height 11
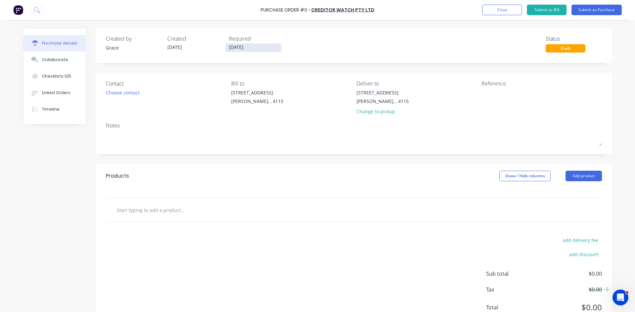
click at [247, 48] on input "[DATE]" at bounding box center [253, 48] width 56 height 8
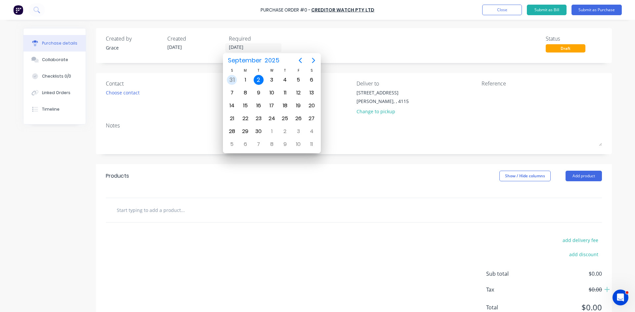
click at [230, 78] on div "31" at bounding box center [232, 80] width 10 height 10
type input "31/08/25"
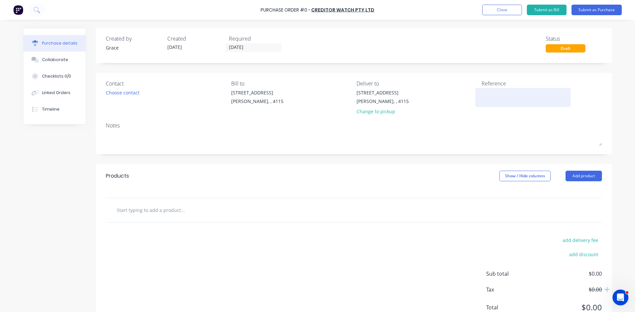
click at [514, 103] on textarea at bounding box center [522, 96] width 83 height 15
type textarea "x"
type textarea "C"
type textarea "x"
type textarea "CW"
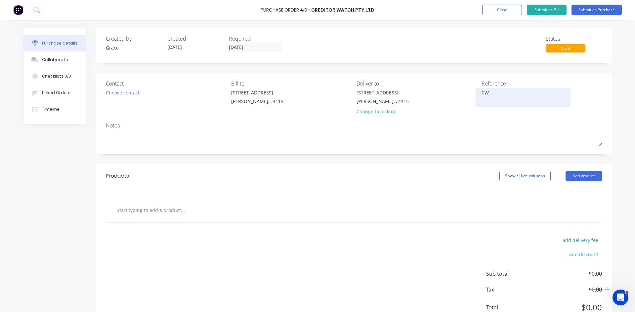
type textarea "x"
type textarea "CW-"
type textarea "x"
type textarea "CW-2"
type textarea "x"
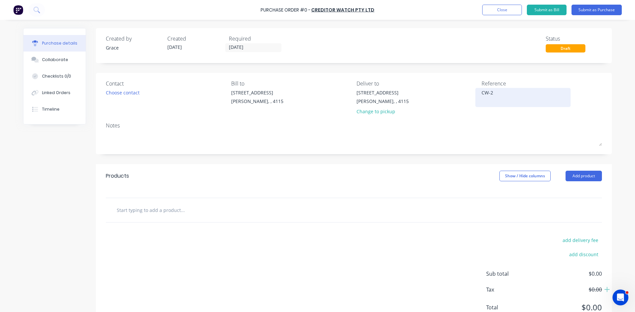
type textarea "CW-25"
type textarea "x"
type textarea "CW-250"
type textarea "x"
type textarea "CW-2509"
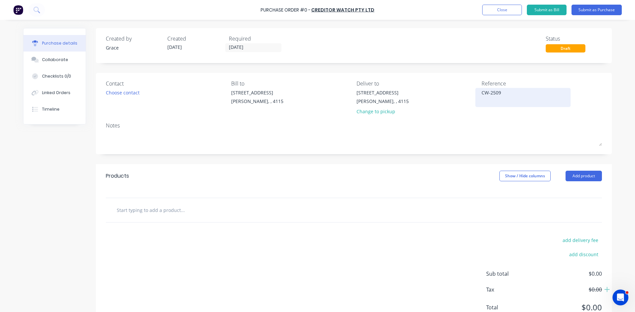
type textarea "x"
type textarea "CW-25090"
type textarea "x"
type textarea "CW-250901"
type textarea "x"
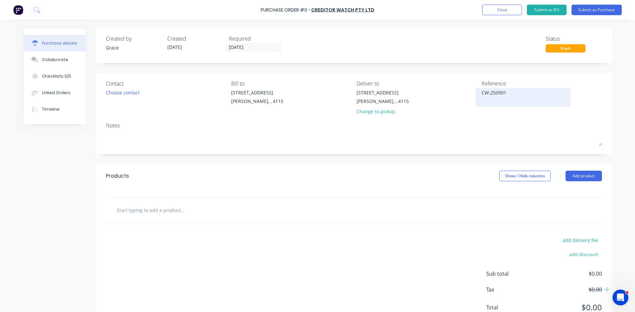
type textarea "CW-2509012"
type textarea "x"
type textarea "CW-25090125"
type textarea "x"
type textarea "CW-250901257"
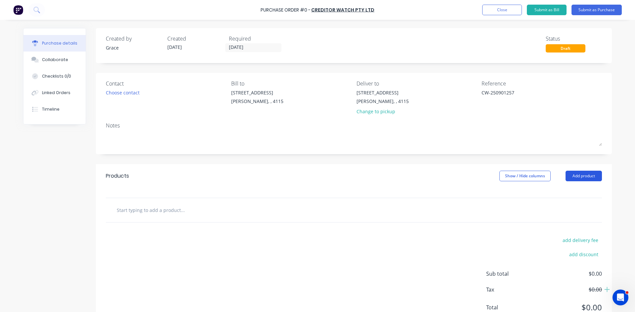
type textarea "x"
type textarea "CW-250901257"
click at [581, 177] on button "Add product" at bounding box center [583, 176] width 36 height 11
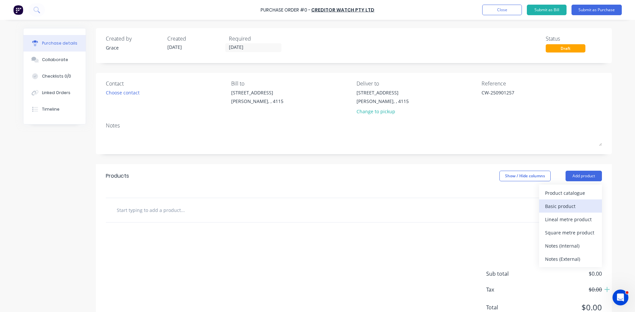
click at [570, 206] on div "Basic product" at bounding box center [570, 207] width 51 height 10
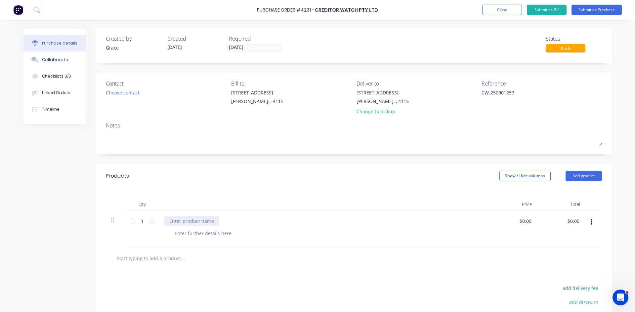
type textarea "x"
click at [197, 221] on div at bounding box center [191, 222] width 55 height 10
type textarea "x"
click at [571, 222] on input "0.00" at bounding box center [572, 222] width 15 height 10
type input "0"
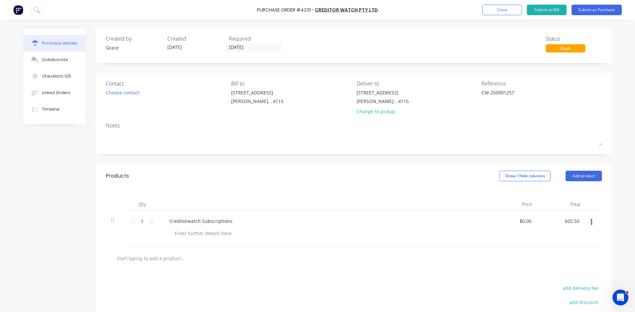
type input "602.50"
type textarea "x"
type input "$602.50"
click at [423, 162] on div "Created by Grace Created 02/09/25 Required 31/08/25 Status Draft Contact Choose…" at bounding box center [354, 203] width 516 height 351
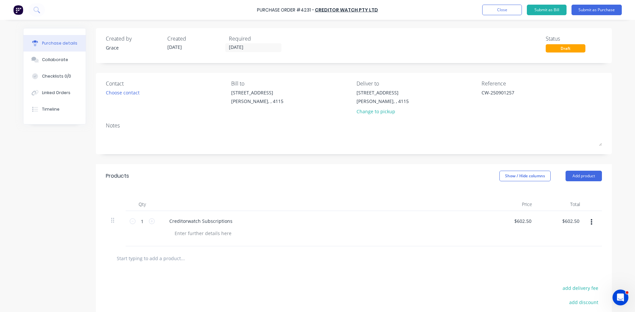
scroll to position [74, 0]
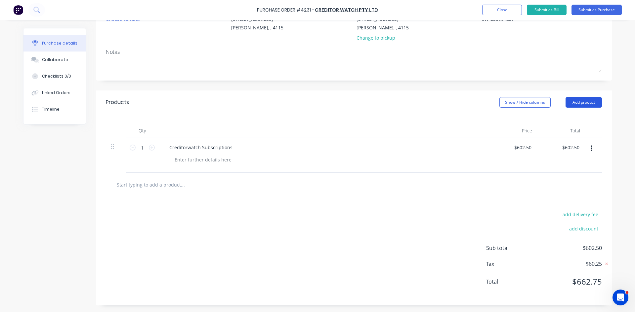
click at [573, 100] on button "Add product" at bounding box center [583, 102] width 36 height 11
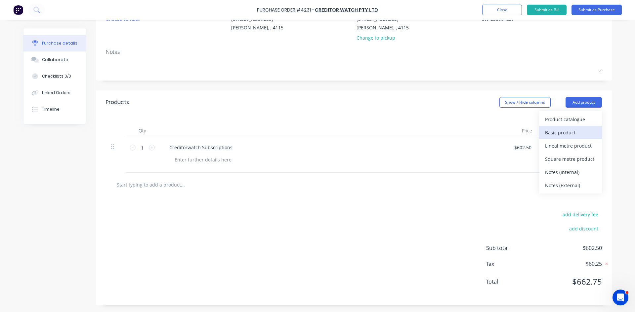
click at [573, 131] on div "Basic product" at bounding box center [570, 133] width 51 height 10
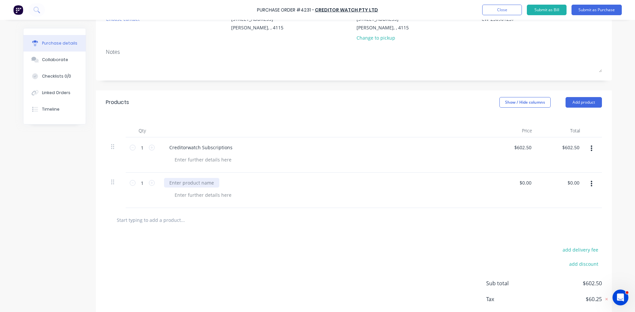
type textarea "x"
click at [203, 181] on div at bounding box center [191, 183] width 55 height 10
type textarea "x"
type input "0.00"
type textarea "x"
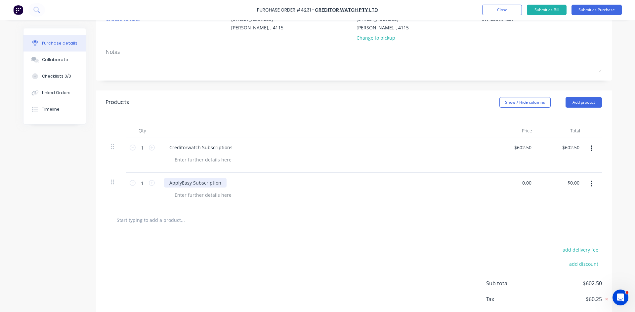
type input "$0.00"
type input "0"
type input "217.50"
type textarea "x"
type input "$217.50"
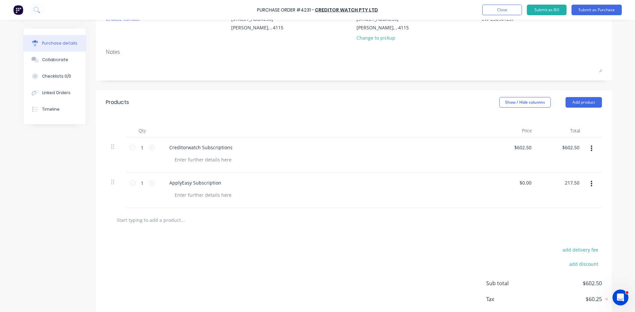
type input "$217.50"
click at [420, 251] on div "add delivery fee add discount Sub total $602.50 Tax $60.25 Total $662.75" at bounding box center [354, 286] width 516 height 109
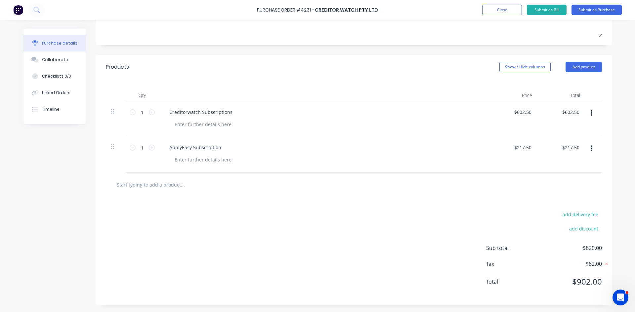
scroll to position [0, 0]
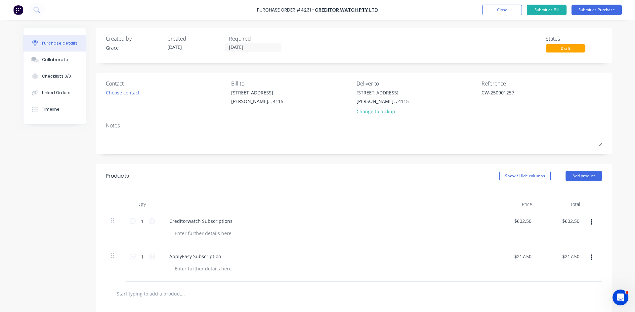
click at [608, 3] on div "Purchase Order #4231 - Creditor Watch Pty Ltd Add product Close Submit as Bill …" at bounding box center [317, 10] width 635 height 20
click at [602, 11] on button "Submit as Purchase" at bounding box center [596, 10] width 50 height 11
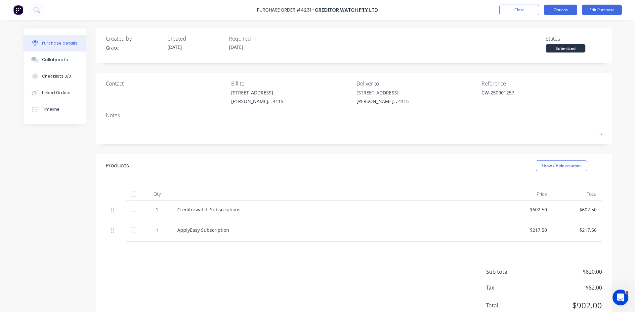
click at [561, 12] on button "Options" at bounding box center [560, 10] width 33 height 11
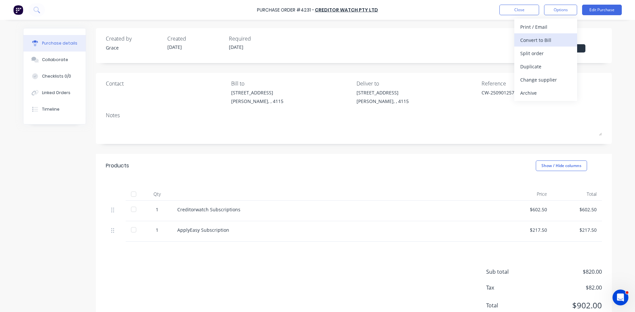
click at [539, 40] on div "Convert to Bill" at bounding box center [545, 40] width 51 height 10
type textarea "x"
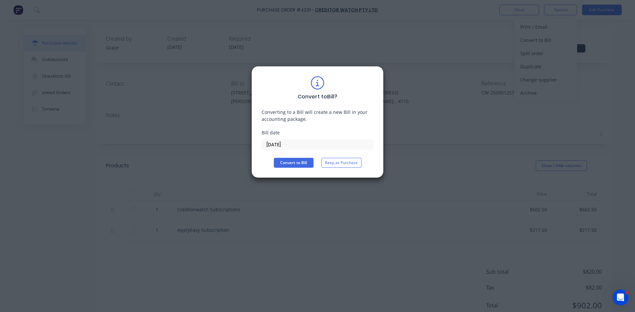
click at [289, 145] on input "[DATE]" at bounding box center [317, 145] width 111 height 10
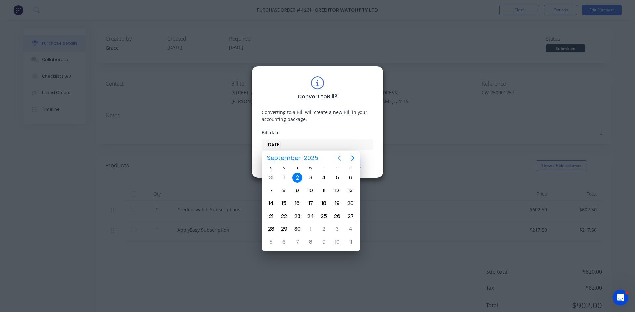
click at [337, 161] on icon "Previous page" at bounding box center [339, 158] width 8 height 8
click at [274, 244] on div "31" at bounding box center [271, 242] width 10 height 10
type input "31/08/25"
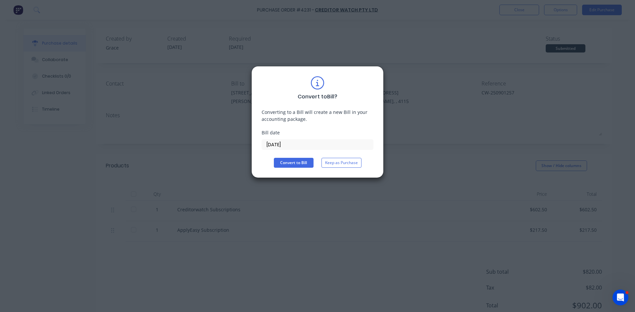
click at [288, 157] on div "Convert to Bill ? Converting to a Bill will create a new Bill in your accountin…" at bounding box center [317, 122] width 112 height 92
click at [286, 159] on button "Convert to Bill" at bounding box center [294, 163] width 40 height 10
type textarea "x"
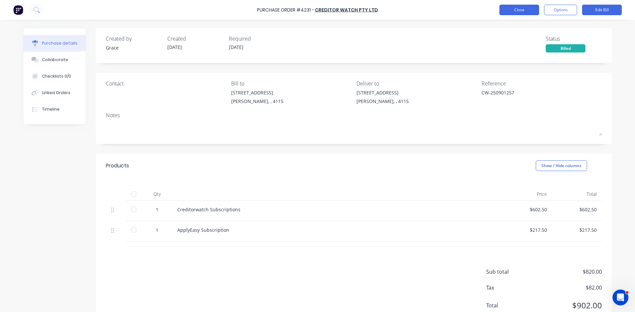
click at [514, 12] on button "Close" at bounding box center [519, 10] width 40 height 11
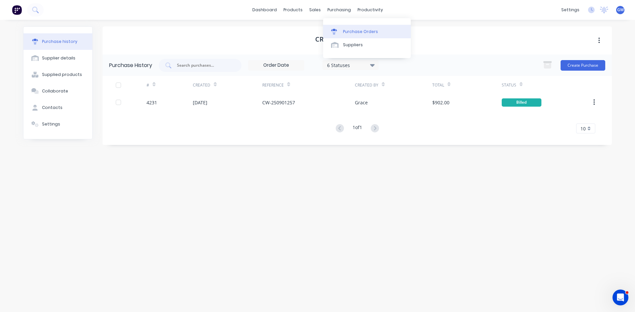
click at [349, 31] on div "Purchase Orders" at bounding box center [360, 32] width 35 height 6
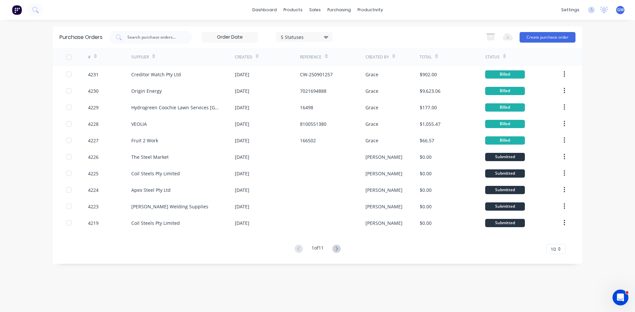
click at [303, 38] on div "5 Statuses" at bounding box center [304, 36] width 47 height 7
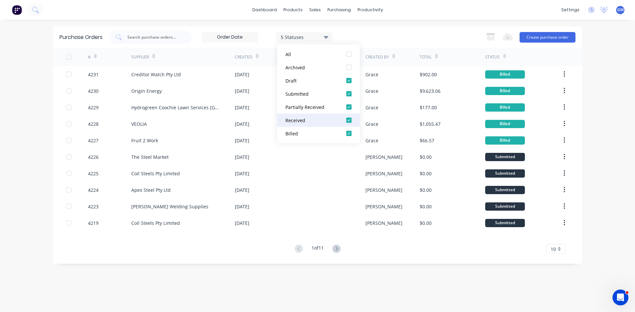
click at [350, 120] on div at bounding box center [348, 120] width 13 height 13
click at [349, 107] on div at bounding box center [348, 106] width 13 height 13
click at [347, 92] on div at bounding box center [348, 93] width 13 height 13
click at [347, 78] on div at bounding box center [348, 80] width 13 height 13
click at [372, 28] on div "Purchase Orders 1 Statuses 1 Statuses Export to Excel (XLSX) Create purchase or…" at bounding box center [317, 36] width 529 height 21
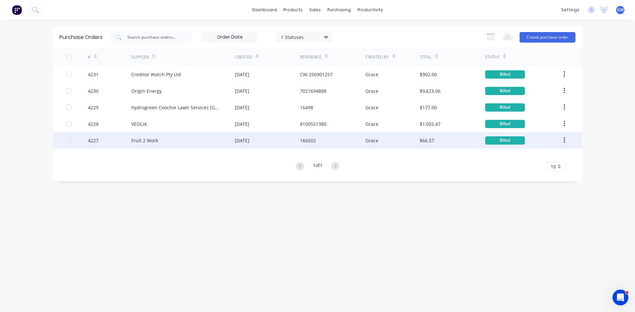
click at [344, 136] on div "166502" at bounding box center [332, 140] width 65 height 17
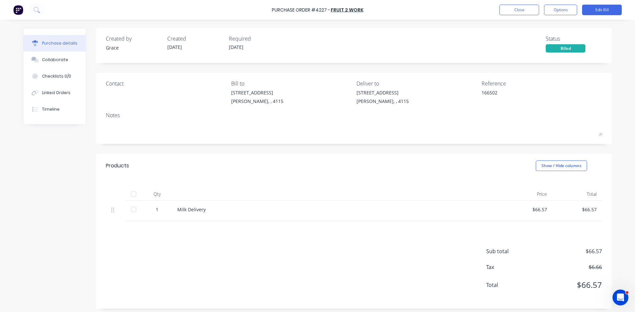
type textarea "x"
click at [58, 58] on div "Collaborate" at bounding box center [55, 60] width 26 height 6
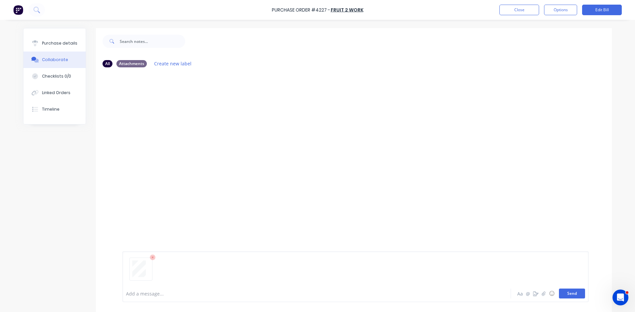
click at [568, 292] on button "Send" at bounding box center [572, 294] width 26 height 10
click at [521, 10] on button "Close" at bounding box center [519, 10] width 40 height 11
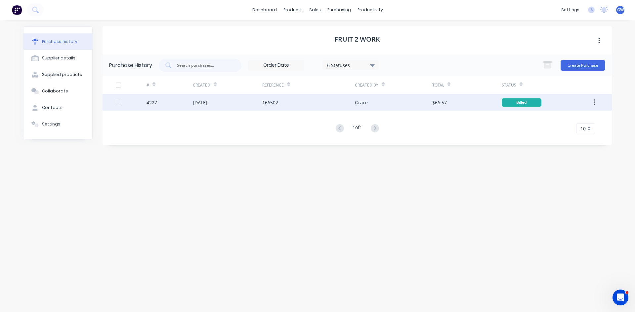
click at [597, 105] on button "button" at bounding box center [594, 103] width 16 height 12
click at [578, 125] on button "Archive" at bounding box center [570, 119] width 63 height 13
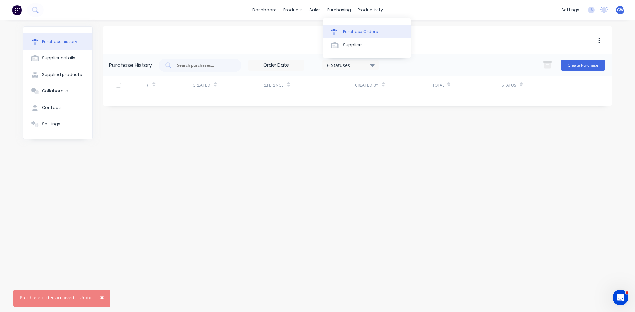
click at [348, 32] on div "Purchase Orders" at bounding box center [360, 32] width 35 height 6
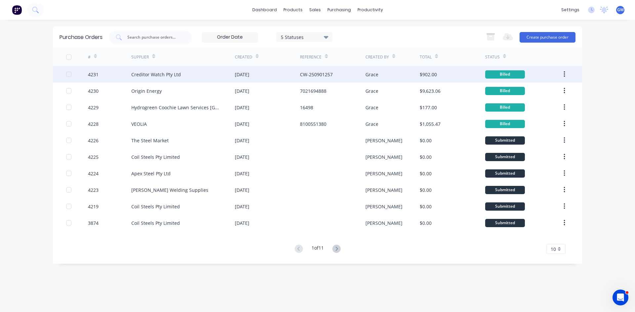
click at [336, 77] on div "CW-250901257" at bounding box center [332, 74] width 65 height 17
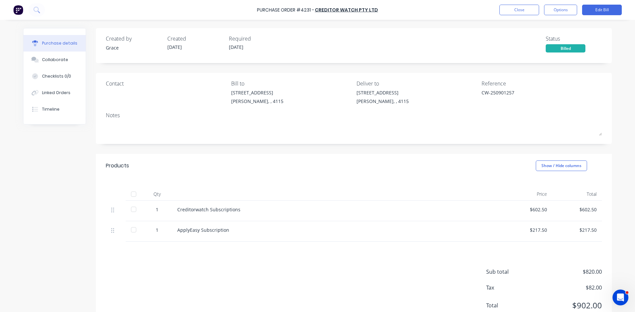
drag, startPoint x: 59, startPoint y: 63, endPoint x: 147, endPoint y: 59, distance: 88.0
click at [59, 63] on button "Collaborate" at bounding box center [54, 60] width 62 height 17
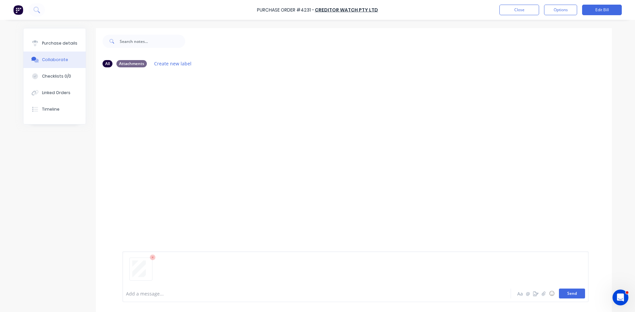
click at [570, 289] on div "Add a message... Aa @ ☺ Send" at bounding box center [355, 277] width 466 height 51
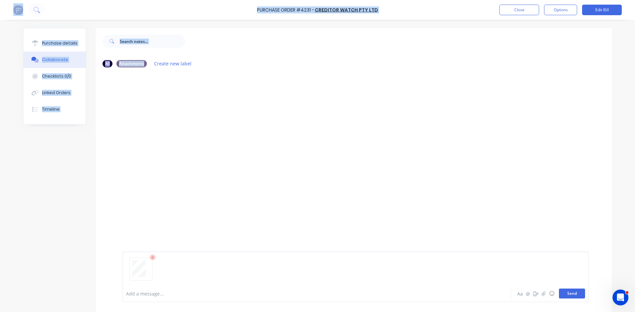
click at [570, 294] on button "Send" at bounding box center [572, 294] width 26 height 10
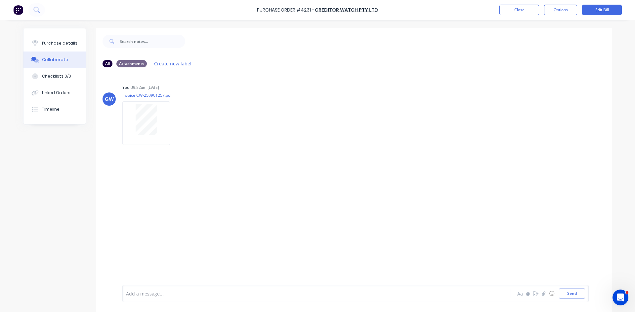
click at [526, 146] on div "GW You 09:52am [DATE] Invoice CW-250901257.pdf Labels Download Delete" at bounding box center [354, 179] width 516 height 213
click at [516, 8] on button "Close" at bounding box center [519, 10] width 40 height 11
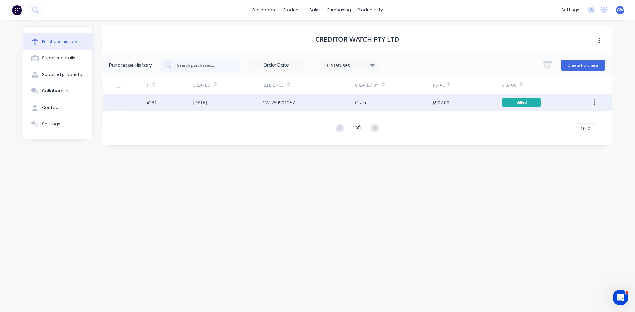
click at [592, 101] on button "button" at bounding box center [594, 103] width 16 height 12
click at [583, 120] on div "Archive" at bounding box center [570, 120] width 51 height 10
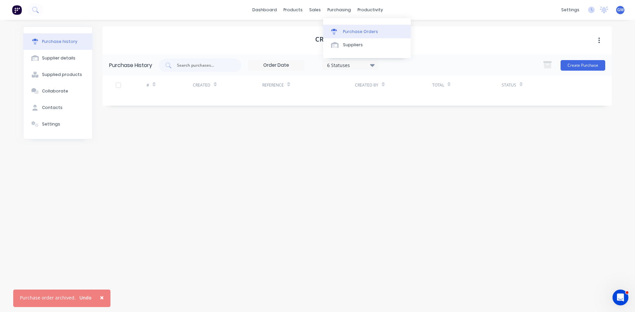
click at [344, 33] on div "Purchase Orders" at bounding box center [360, 32] width 35 height 6
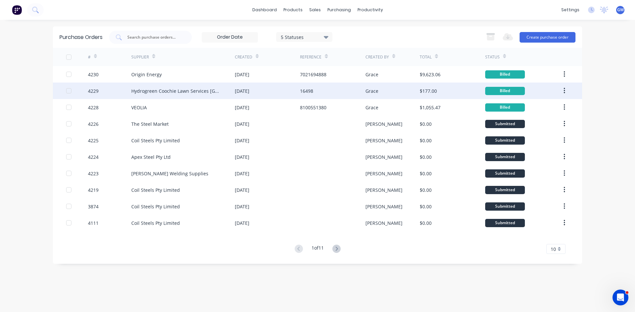
click at [289, 91] on div "[DATE]" at bounding box center [267, 91] width 65 height 17
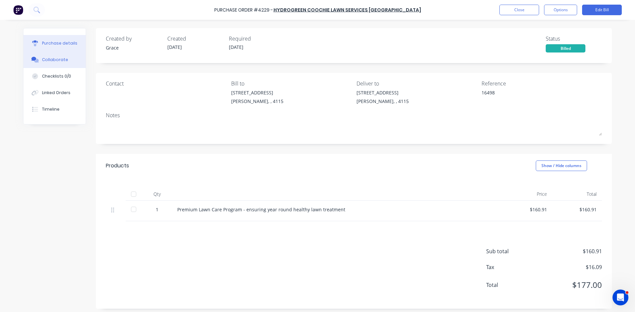
click at [53, 61] on div "Collaborate" at bounding box center [55, 60] width 26 height 6
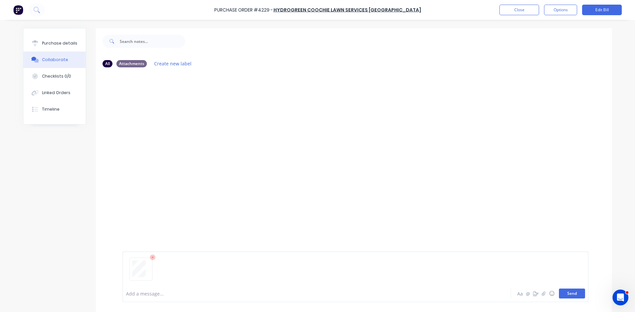
click at [565, 294] on button "Send" at bounding box center [572, 294] width 26 height 10
click at [558, 11] on button "Options" at bounding box center [560, 10] width 33 height 11
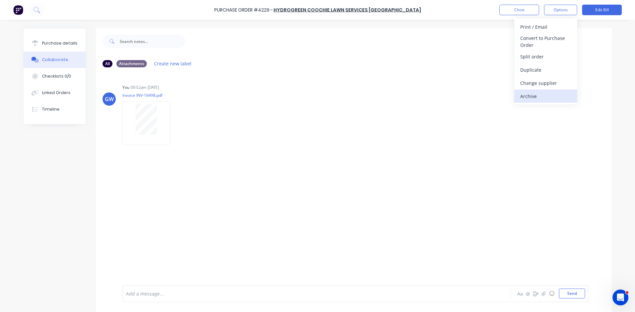
click at [548, 91] on button "Archive" at bounding box center [545, 96] width 63 height 13
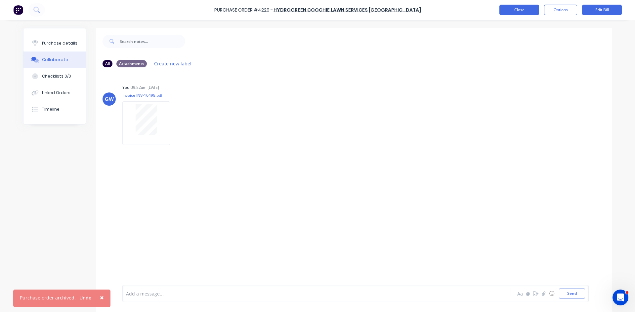
click at [522, 12] on button "Close" at bounding box center [519, 10] width 40 height 11
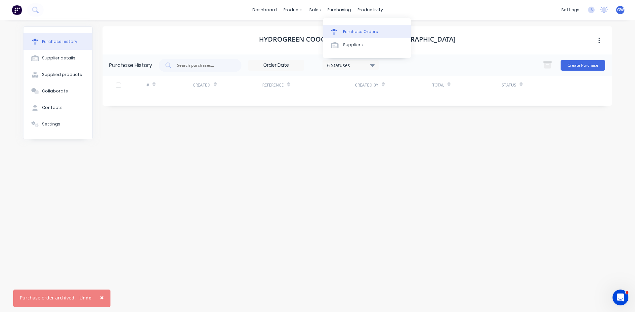
click at [356, 32] on div "Purchase Orders" at bounding box center [360, 32] width 35 height 6
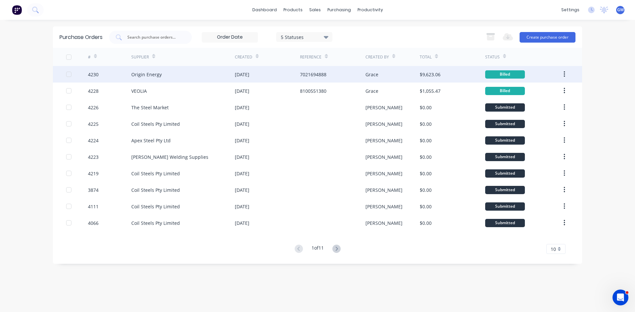
click at [322, 78] on div "7021694888" at bounding box center [332, 74] width 65 height 17
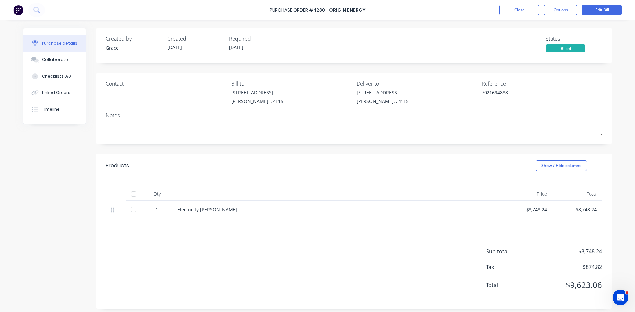
drag, startPoint x: 66, startPoint y: 60, endPoint x: 150, endPoint y: 59, distance: 84.0
click at [66, 60] on button "Collaborate" at bounding box center [54, 60] width 62 height 17
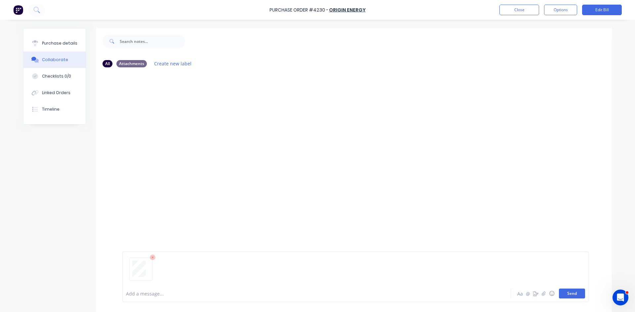
click at [580, 293] on button "Send" at bounding box center [572, 294] width 26 height 10
click at [535, 10] on button "Close" at bounding box center [519, 10] width 40 height 11
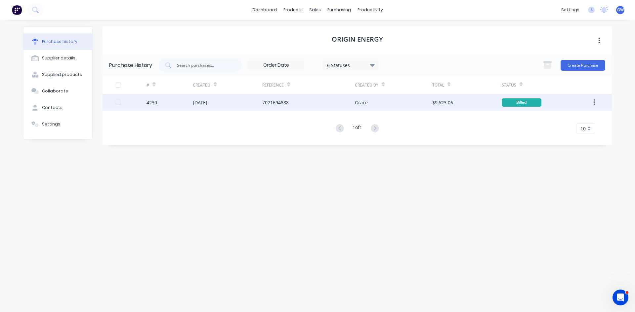
click at [596, 103] on button "button" at bounding box center [594, 103] width 16 height 12
click at [578, 121] on div "Archive" at bounding box center [570, 120] width 51 height 10
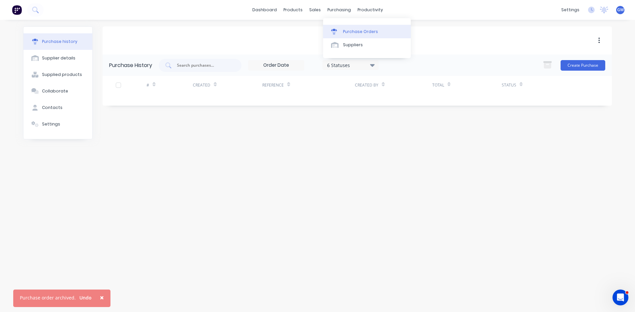
click at [345, 29] on div "Purchase Orders" at bounding box center [360, 32] width 35 height 6
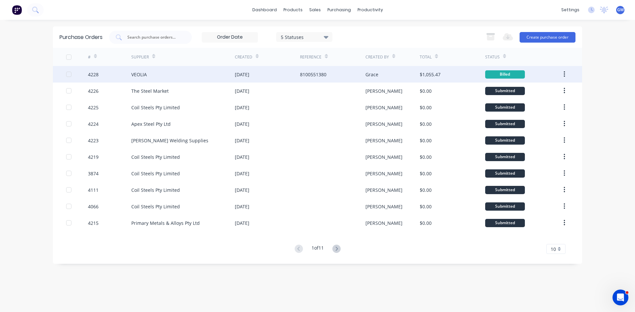
click at [362, 80] on div "8100551380" at bounding box center [332, 74] width 65 height 17
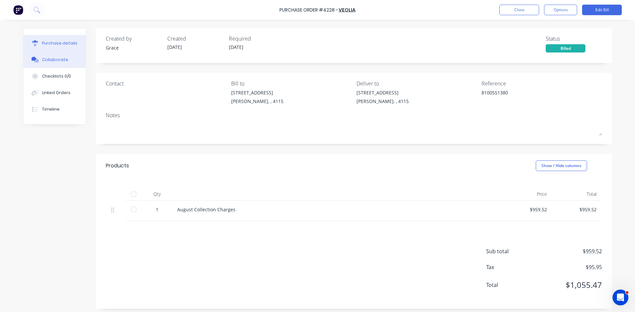
click at [73, 65] on button "Collaborate" at bounding box center [54, 60] width 62 height 17
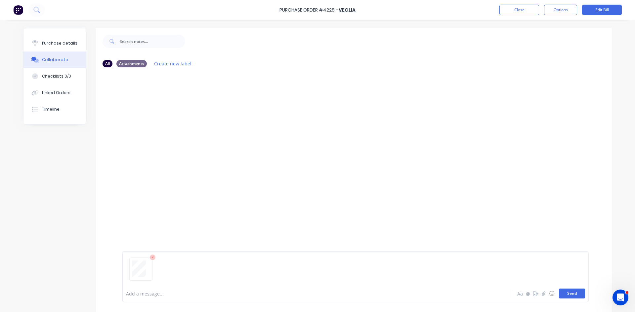
click at [576, 292] on button "Send" at bounding box center [572, 294] width 26 height 10
click at [536, 10] on button "Close" at bounding box center [519, 10] width 40 height 11
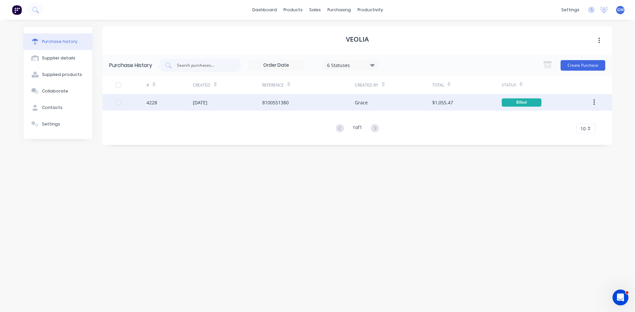
click at [595, 102] on button "button" at bounding box center [594, 103] width 16 height 12
click at [587, 118] on div "Archive" at bounding box center [570, 120] width 51 height 10
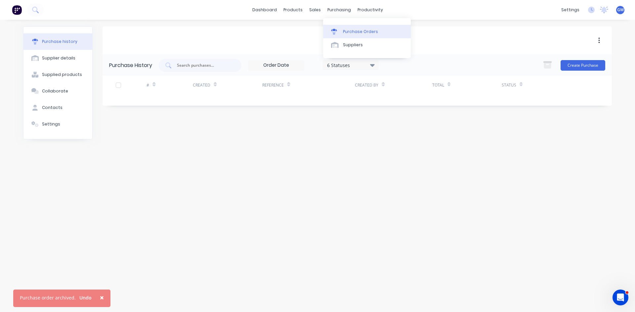
click at [341, 28] on link "Purchase Orders" at bounding box center [367, 31] width 88 height 13
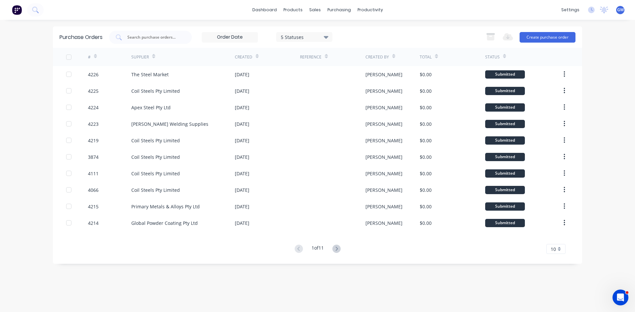
click at [555, 251] on span "10" at bounding box center [552, 249] width 5 height 7
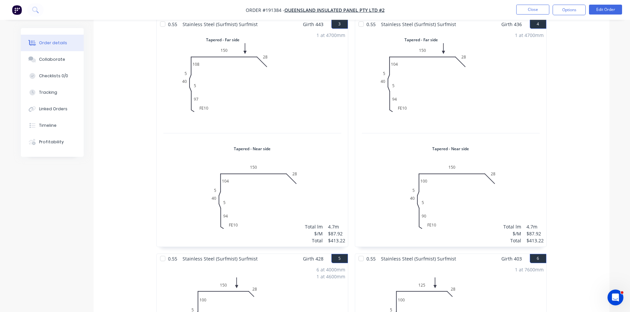
scroll to position [430, 0]
